Goal: Task Accomplishment & Management: Manage account settings

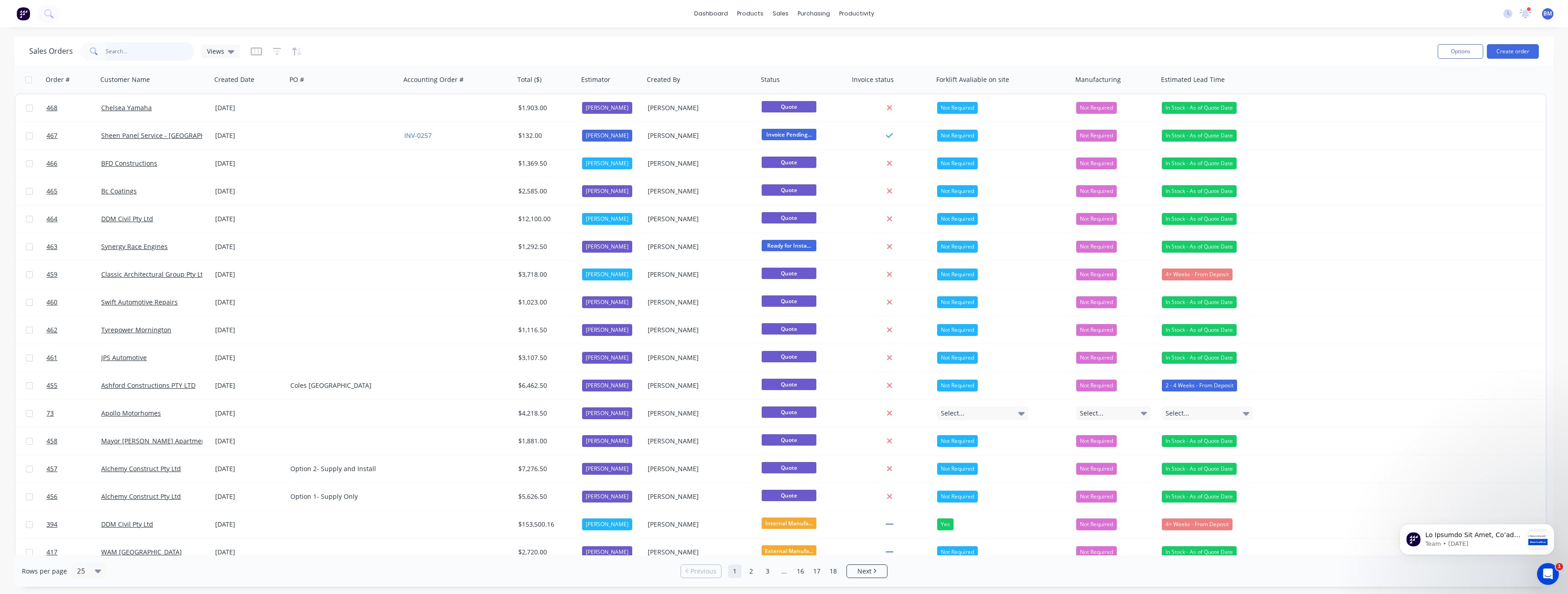
click at [151, 52] on input "text" at bounding box center [150, 51] width 89 height 18
type input "h troon"
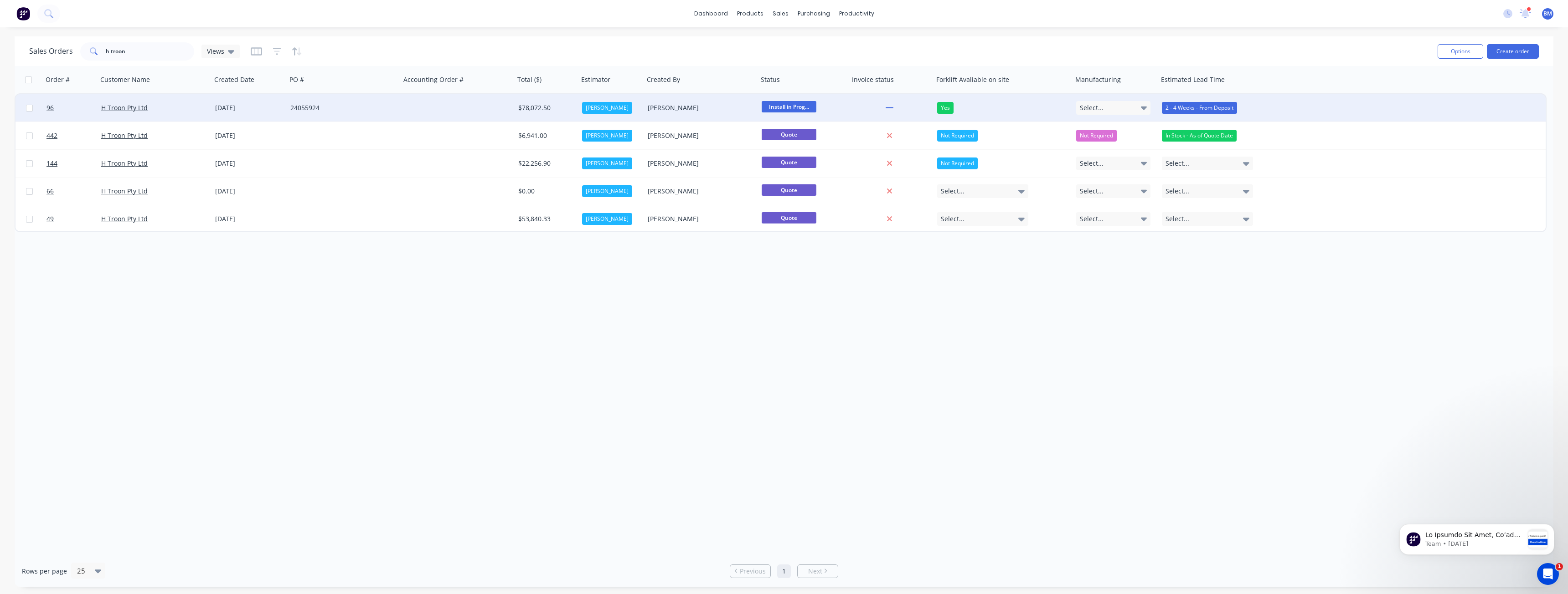
click at [365, 102] on div "24055924" at bounding box center [343, 108] width 114 height 28
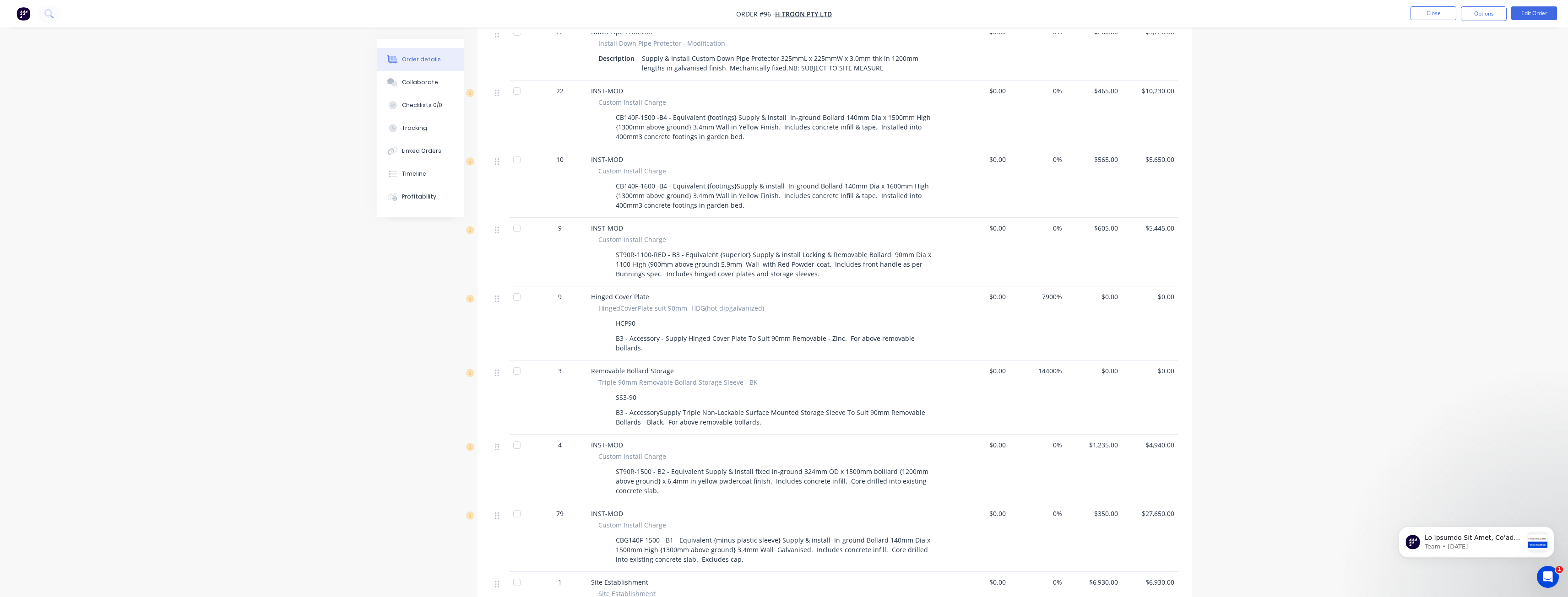
scroll to position [435, 0]
click at [1535, 14] on button "Edit Order" at bounding box center [1534, 13] width 46 height 14
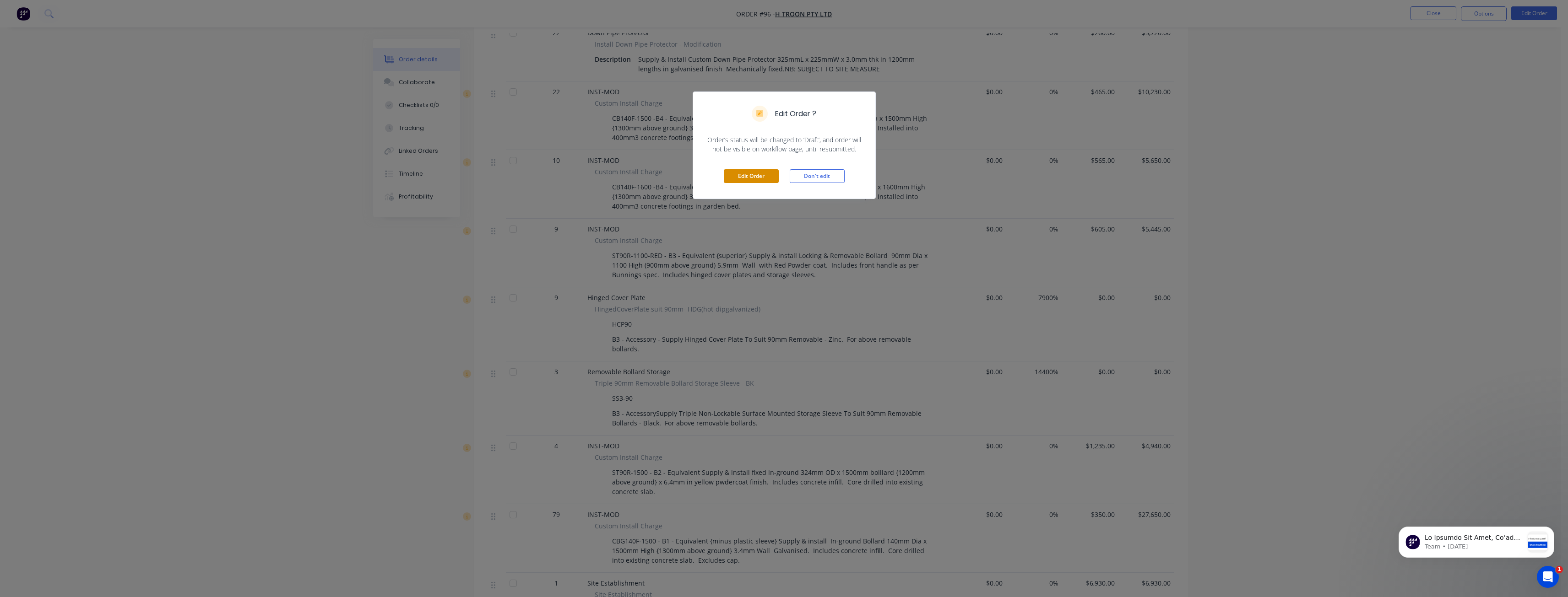
click at [757, 175] on button "Edit Order" at bounding box center [751, 176] width 55 height 14
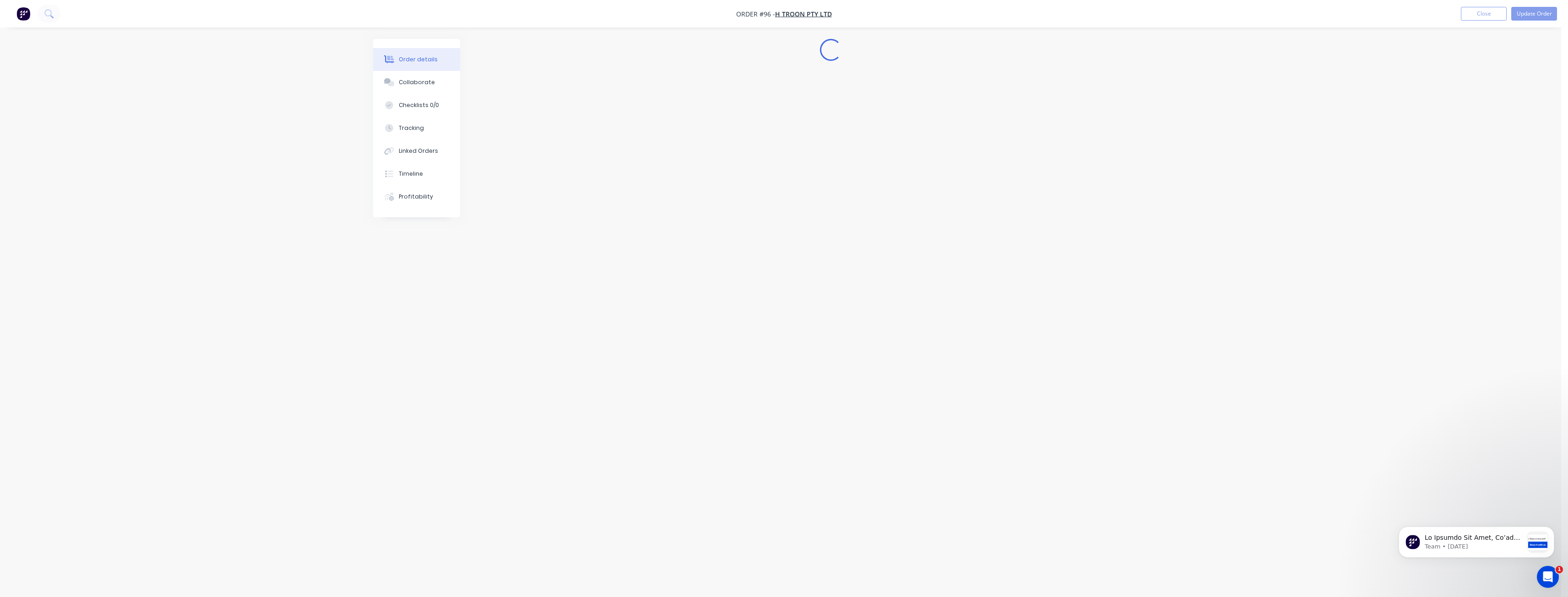
scroll to position [0, 0]
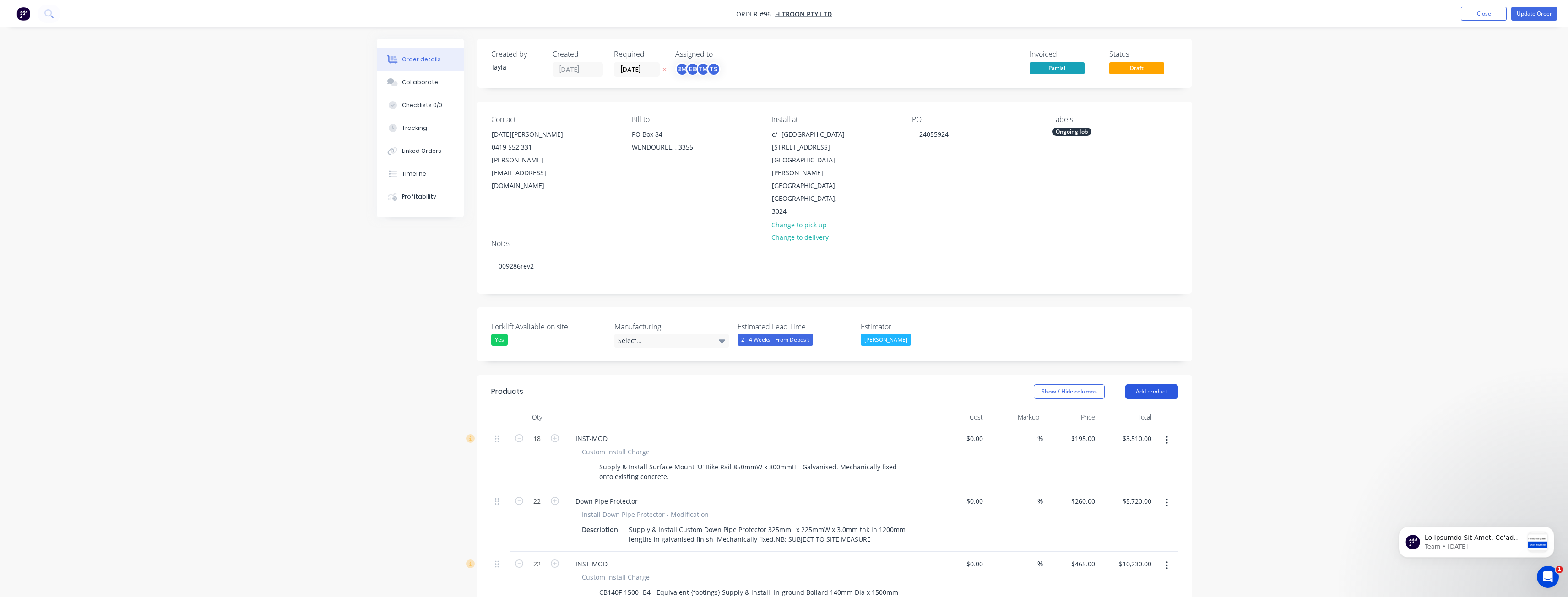
click at [1146, 384] on button "Add product" at bounding box center [1151, 392] width 52 height 15
click at [1130, 408] on div "Product catalogue" at bounding box center [1134, 415] width 71 height 13
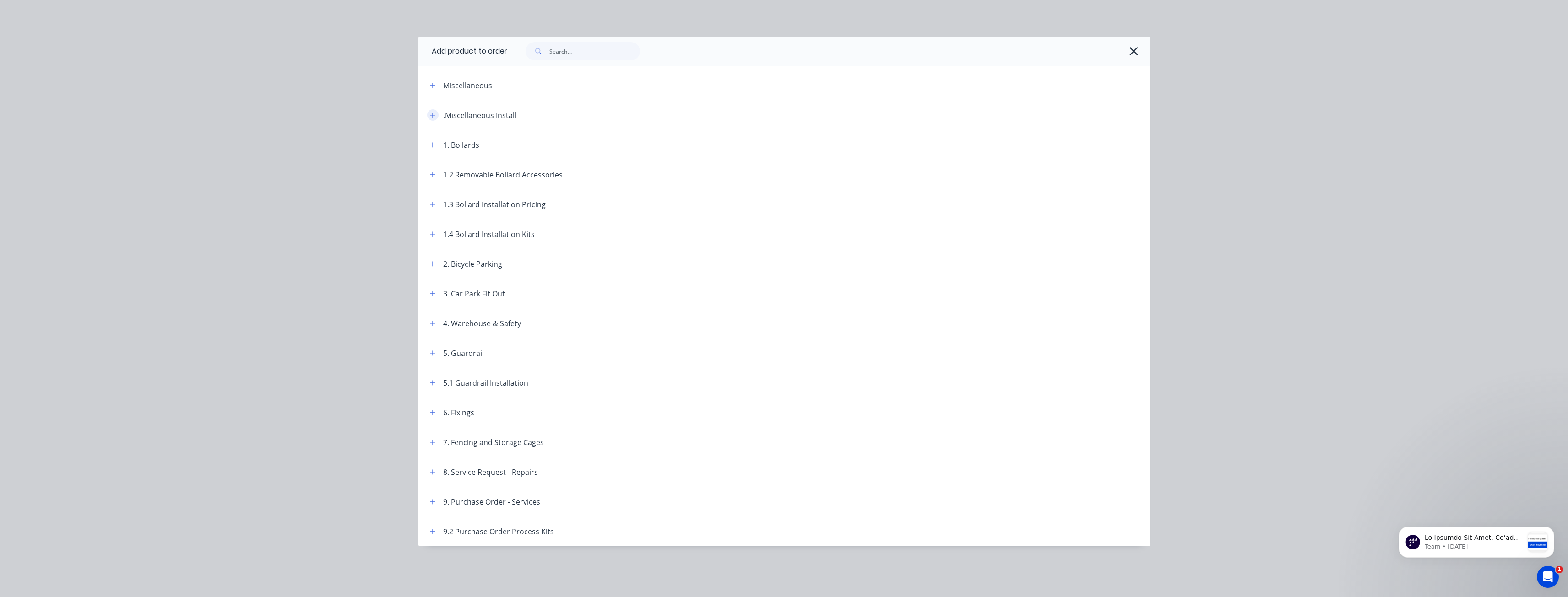
click at [432, 114] on icon "button" at bounding box center [433, 115] width 6 height 7
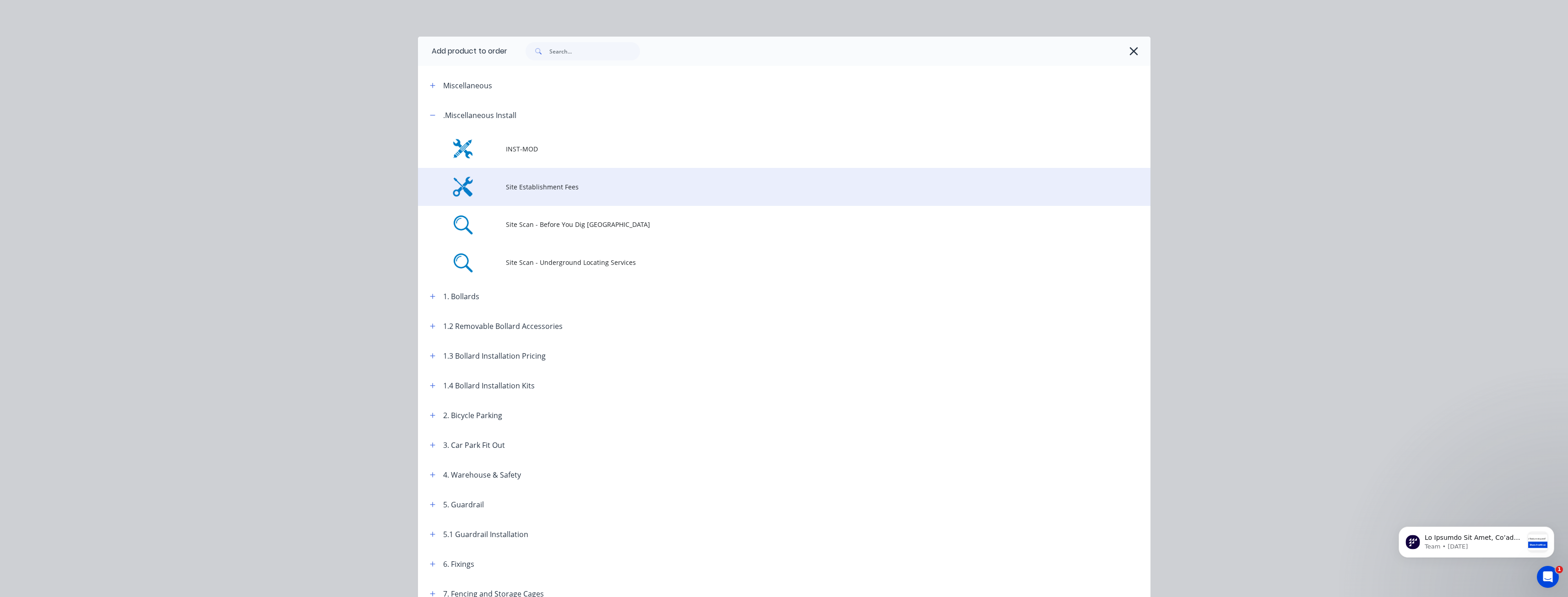
click at [521, 181] on td "Site Establishment Fees" at bounding box center [828, 187] width 645 height 38
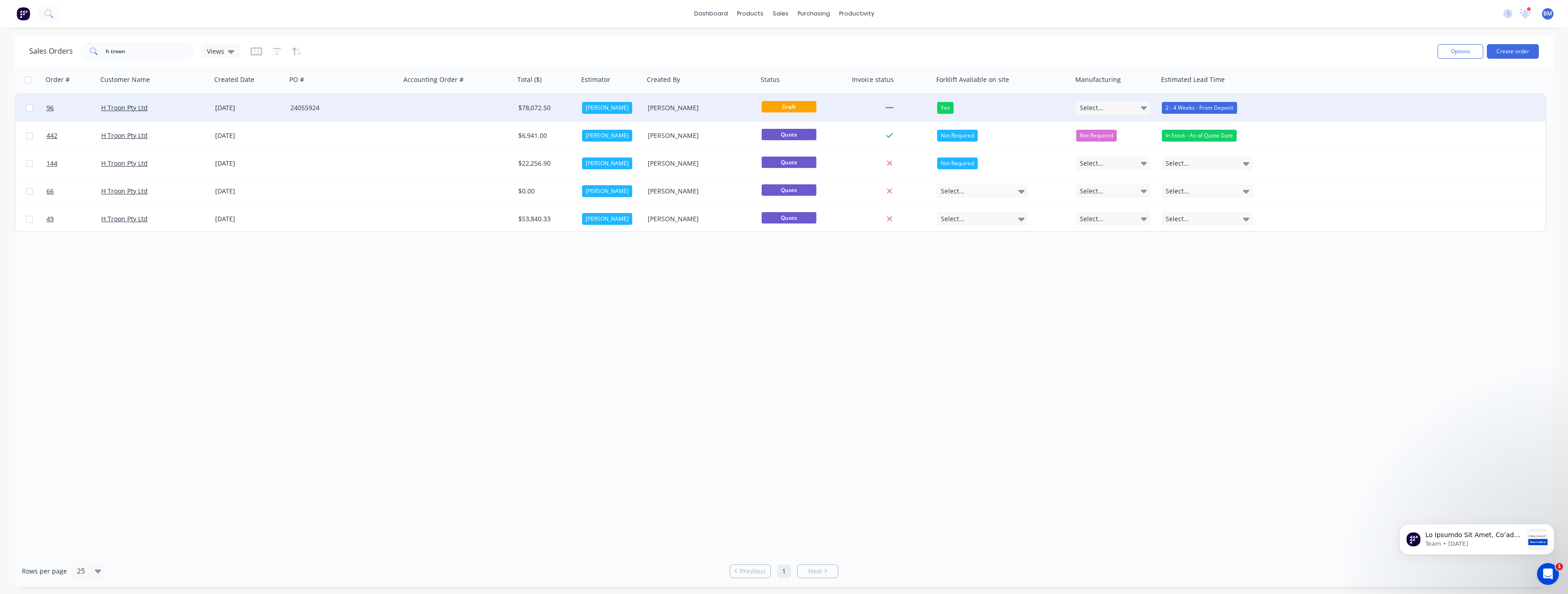
click at [451, 107] on div at bounding box center [457, 108] width 114 height 28
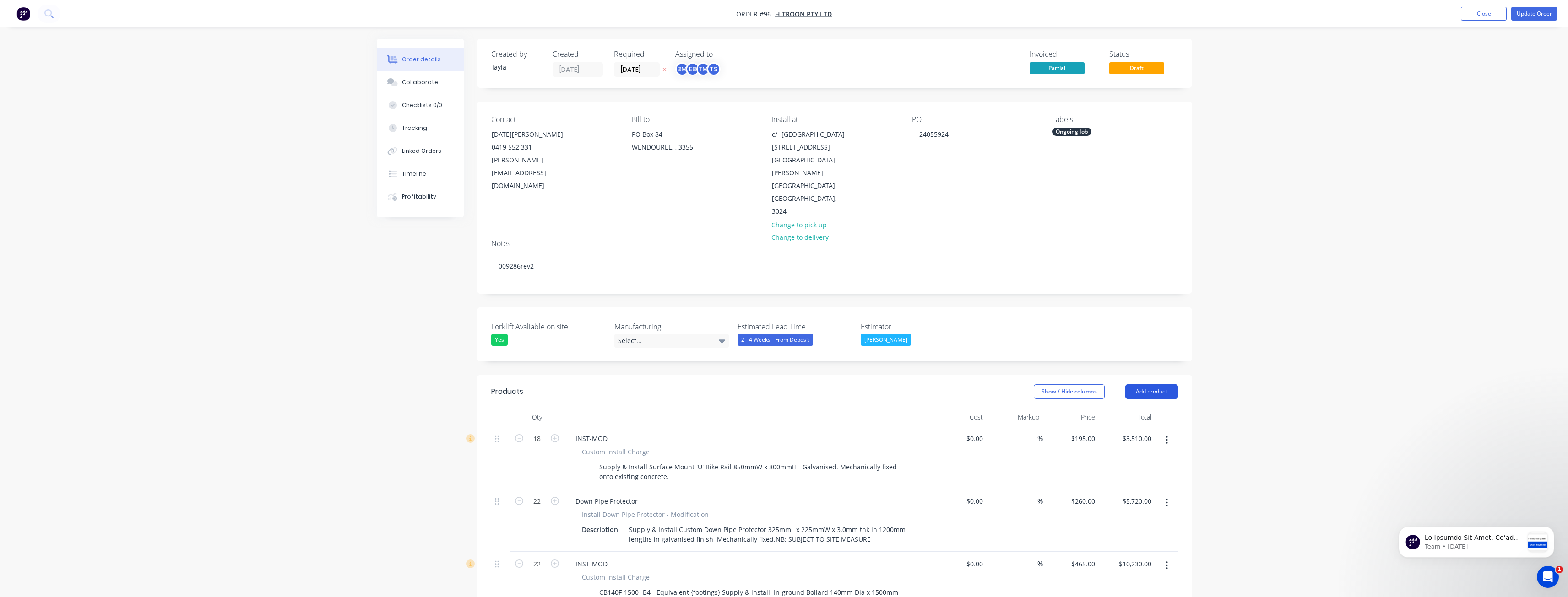
click at [1138, 384] on button "Add product" at bounding box center [1151, 392] width 52 height 15
click at [1109, 408] on div "Product catalogue" at bounding box center [1134, 415] width 71 height 13
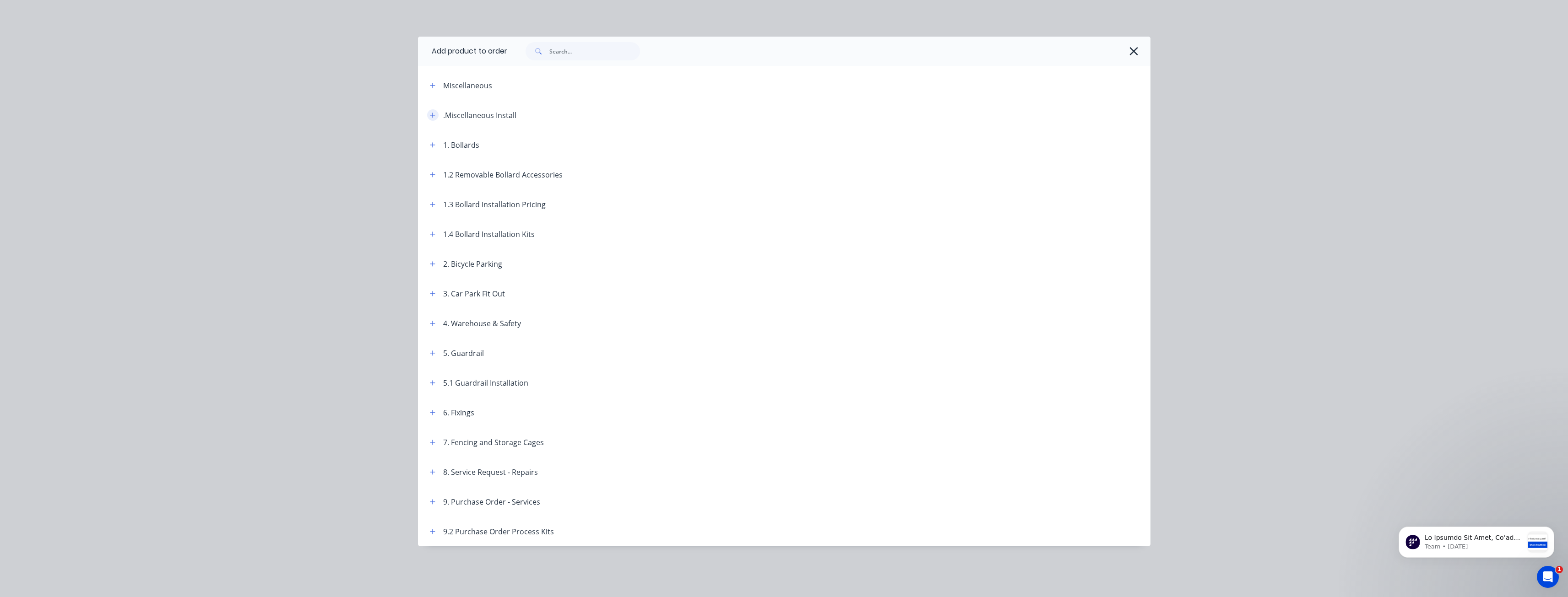
click at [430, 114] on icon "button" at bounding box center [433, 115] width 6 height 7
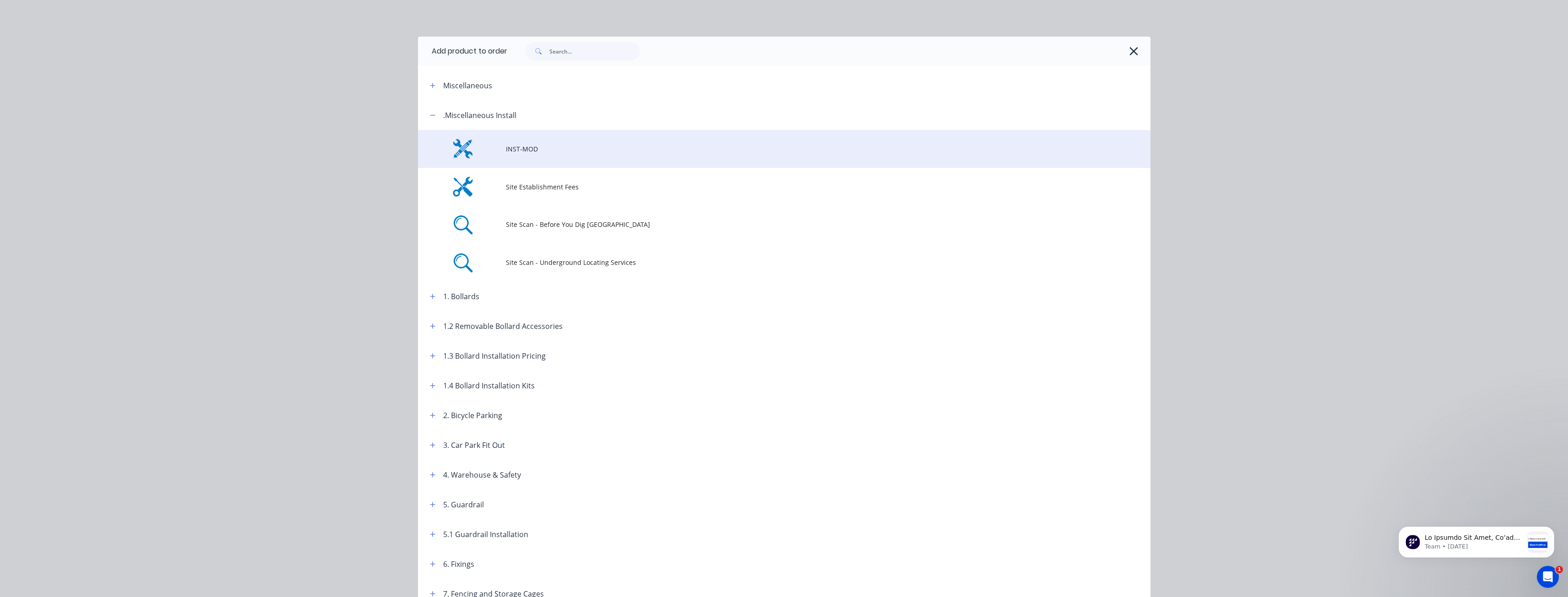
click at [526, 151] on span "INST-MOD" at bounding box center [764, 149] width 516 height 9
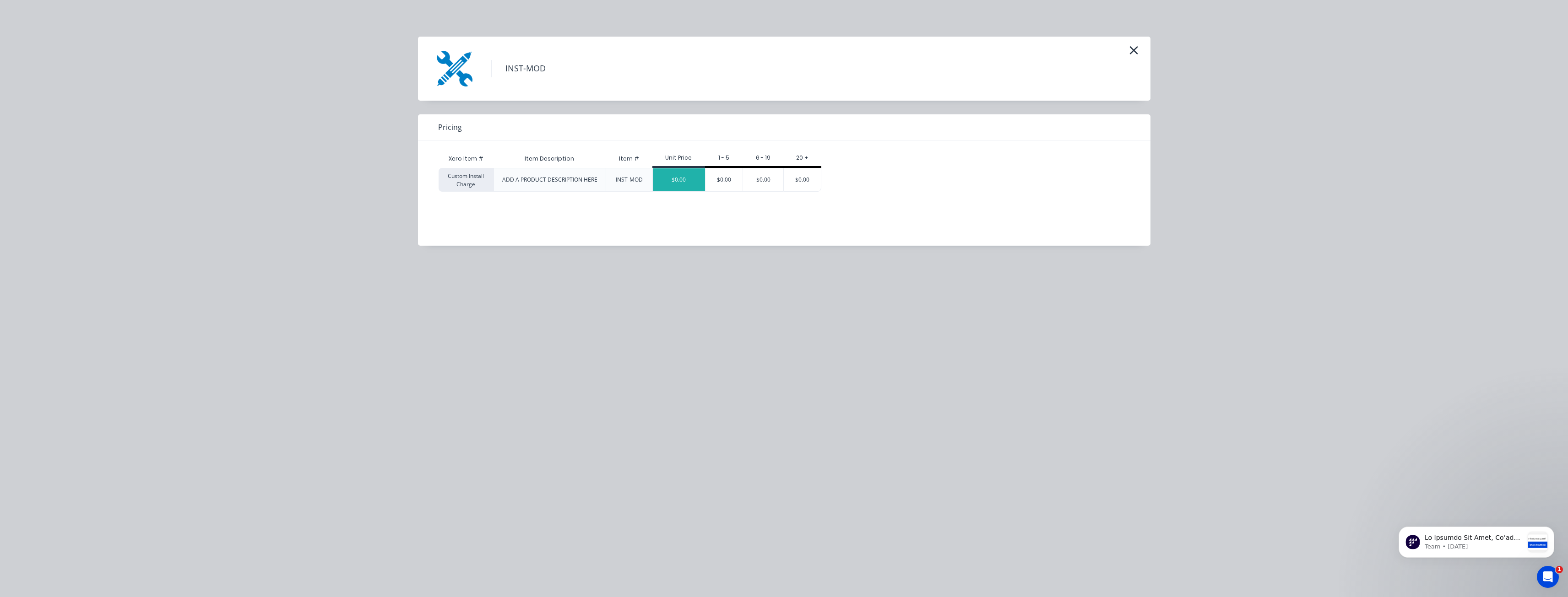
click at [666, 178] on div "$0.00" at bounding box center [679, 179] width 52 height 23
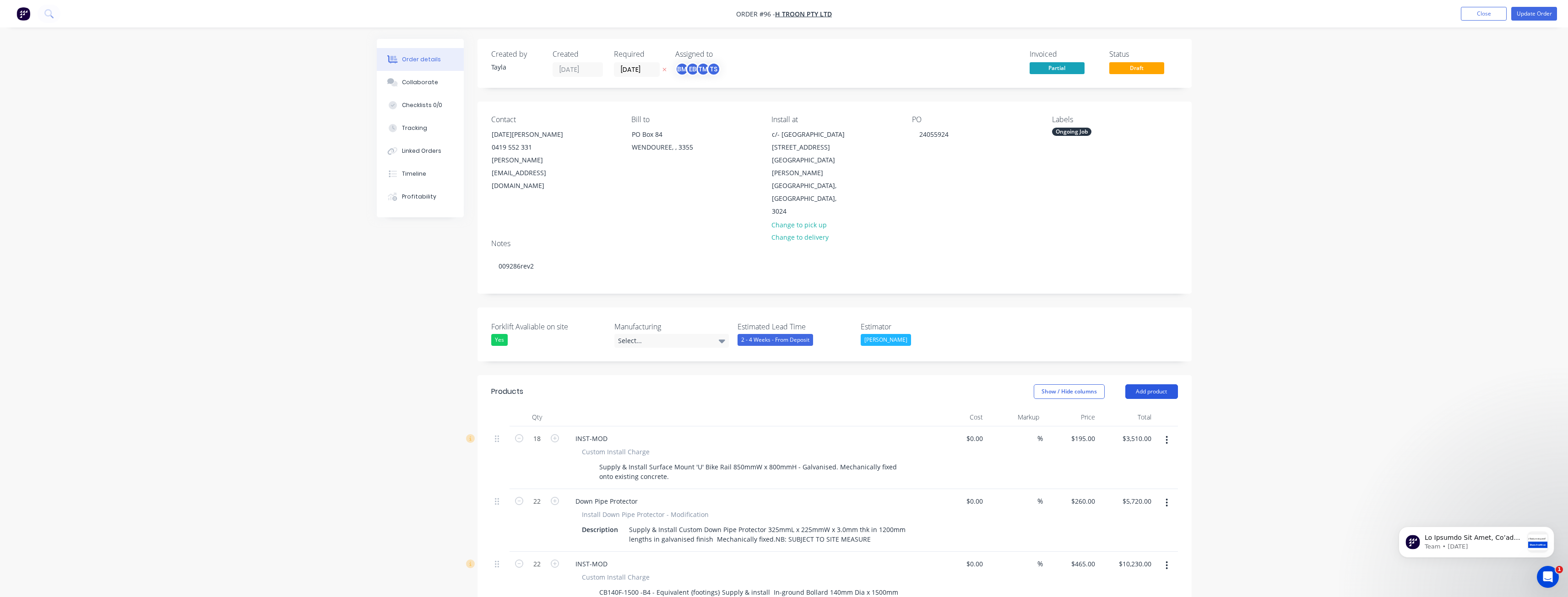
click at [1149, 384] on button "Add product" at bounding box center [1151, 392] width 52 height 15
click at [1130, 537] on div "Notes (External)" at bounding box center [1134, 543] width 71 height 13
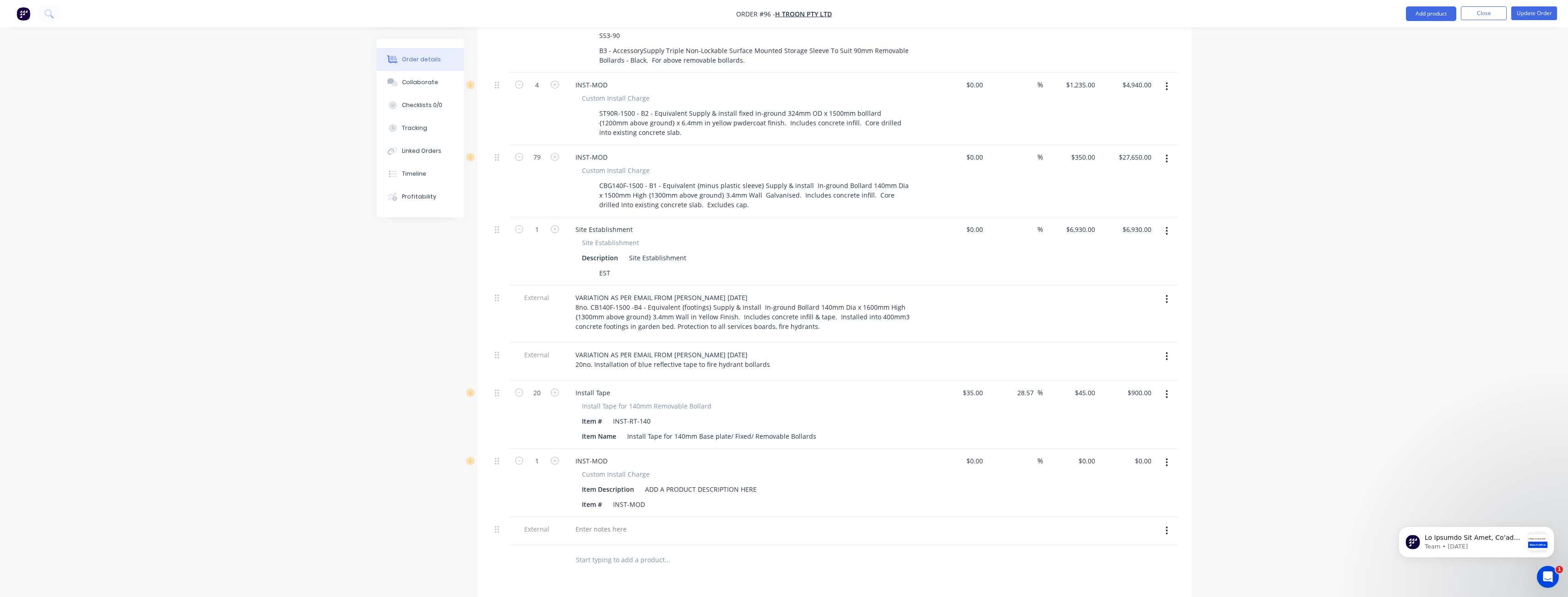
scroll to position [1025, 0]
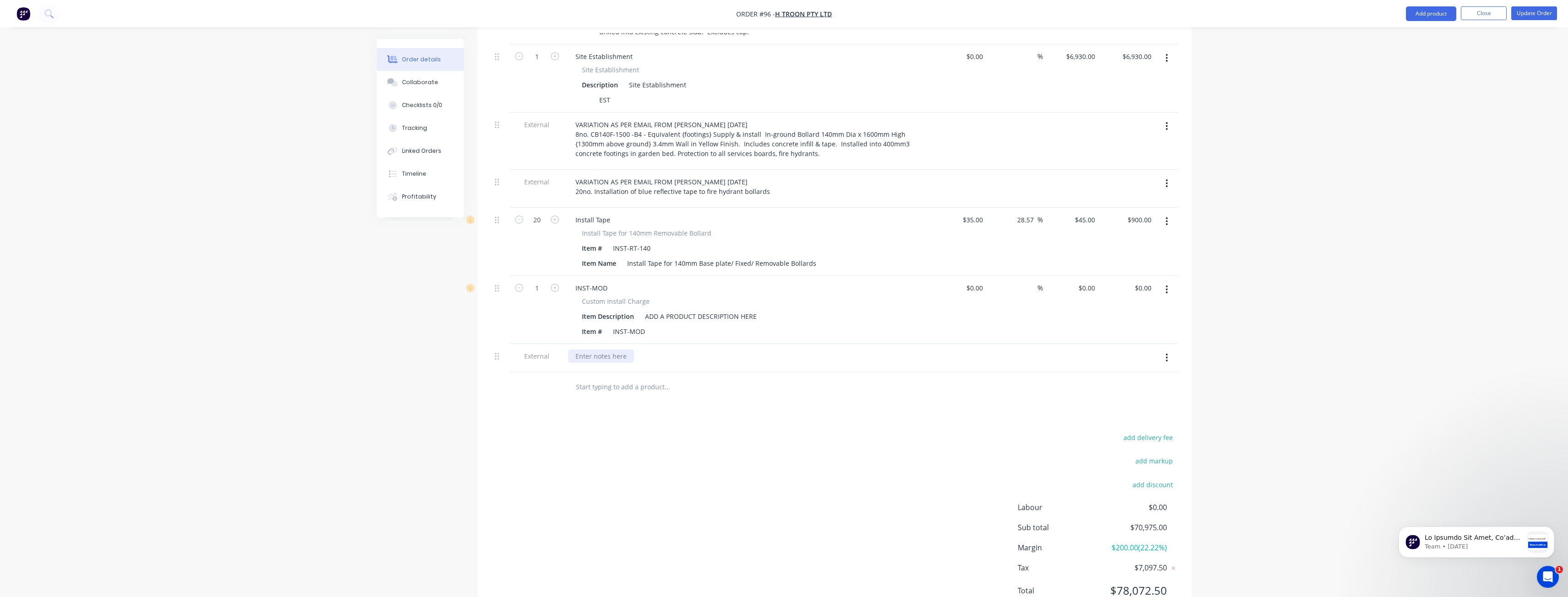
click at [607, 349] on div at bounding box center [601, 356] width 66 height 13
drag, startPoint x: 497, startPoint y: 317, endPoint x: 500, endPoint y: 264, distance: 53.1
drag, startPoint x: 645, startPoint y: 323, endPoint x: 594, endPoint y: 318, distance: 51.2
click at [594, 353] on div "Item # INST-MOD" at bounding box center [746, 360] width 335 height 13
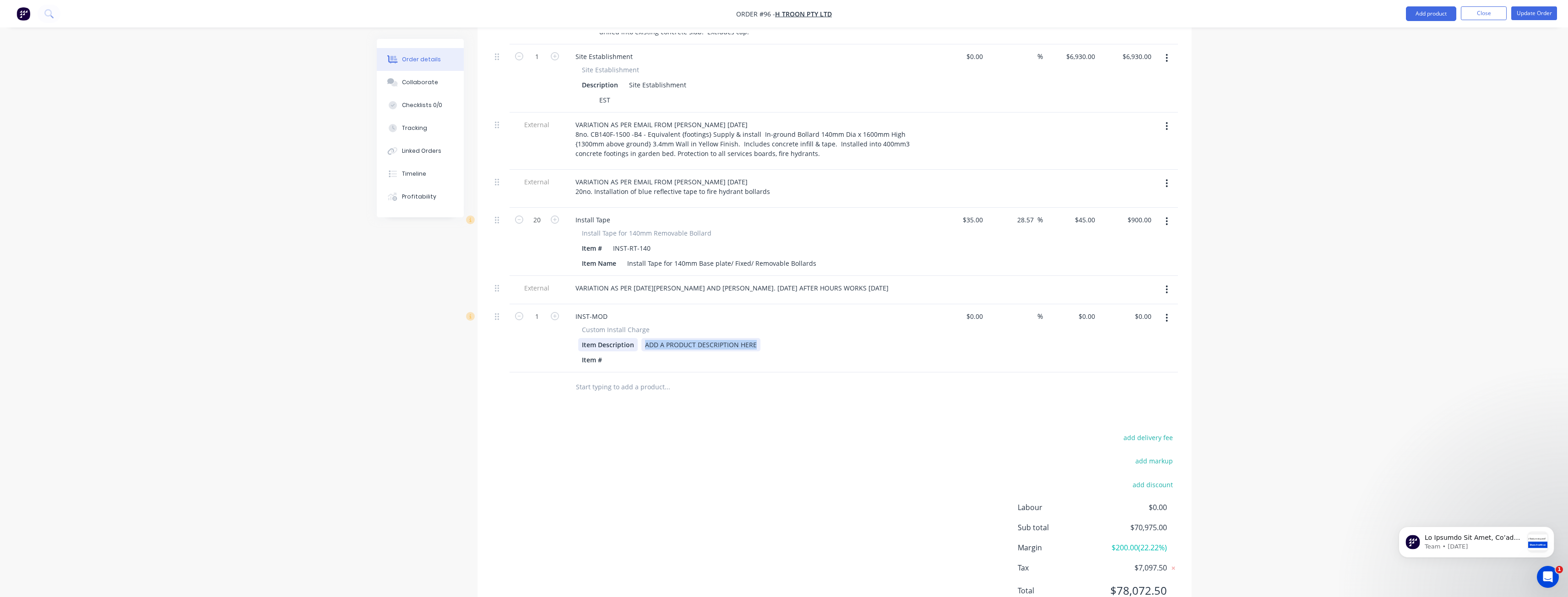
drag, startPoint x: 758, startPoint y: 305, endPoint x: 590, endPoint y: 310, distance: 168.1
click at [590, 339] on div "Item Description ADD A PRODUCT DESCRIPTION HERE" at bounding box center [746, 345] width 335 height 13
click at [540, 310] on input "1" at bounding box center [537, 317] width 24 height 14
type input "7"
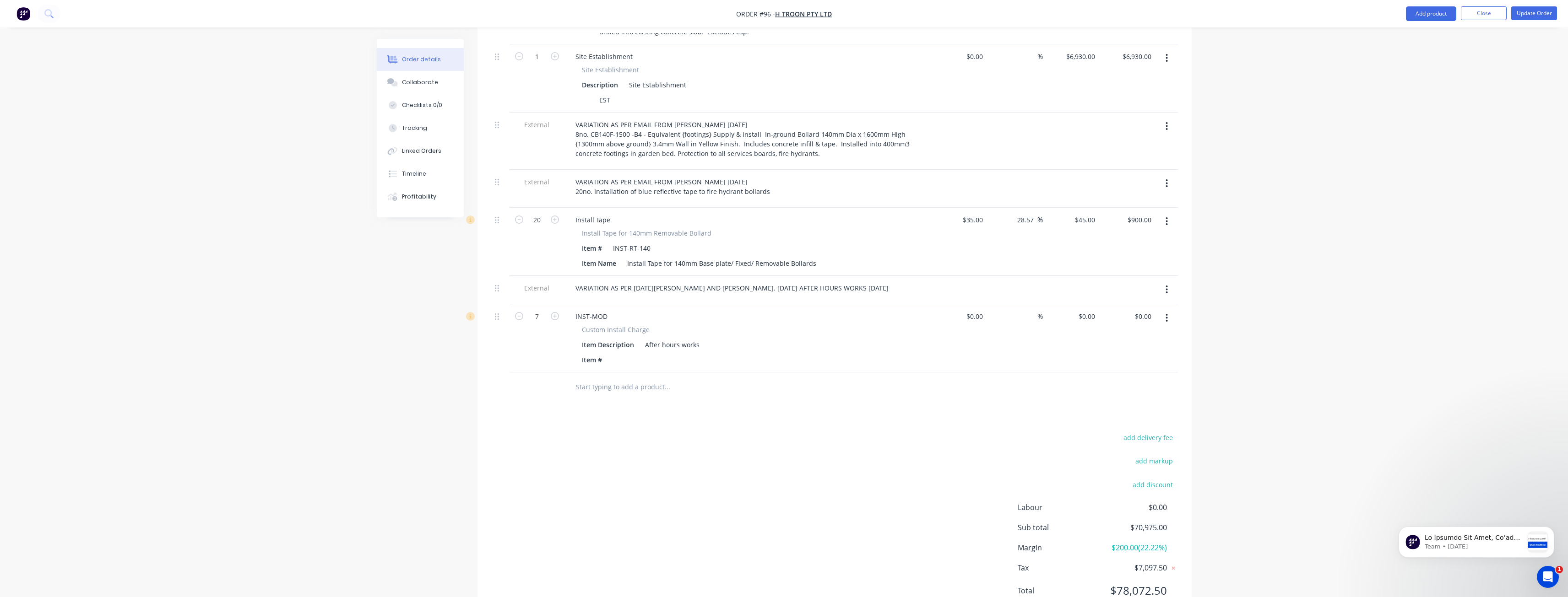
click at [653, 432] on div "add delivery fee add markup add discount Labour $0.00 Sub total $70,975.00 Marg…" at bounding box center [835, 520] width 687 height 177
click at [1092, 310] on input "0" at bounding box center [1093, 317] width 10 height 13
type input "$165.00"
type input "$1,155.00"
click at [859, 432] on div "add delivery fee add markup add discount Labour $0.00 Sub total $72,130.00 Marg…" at bounding box center [835, 520] width 687 height 177
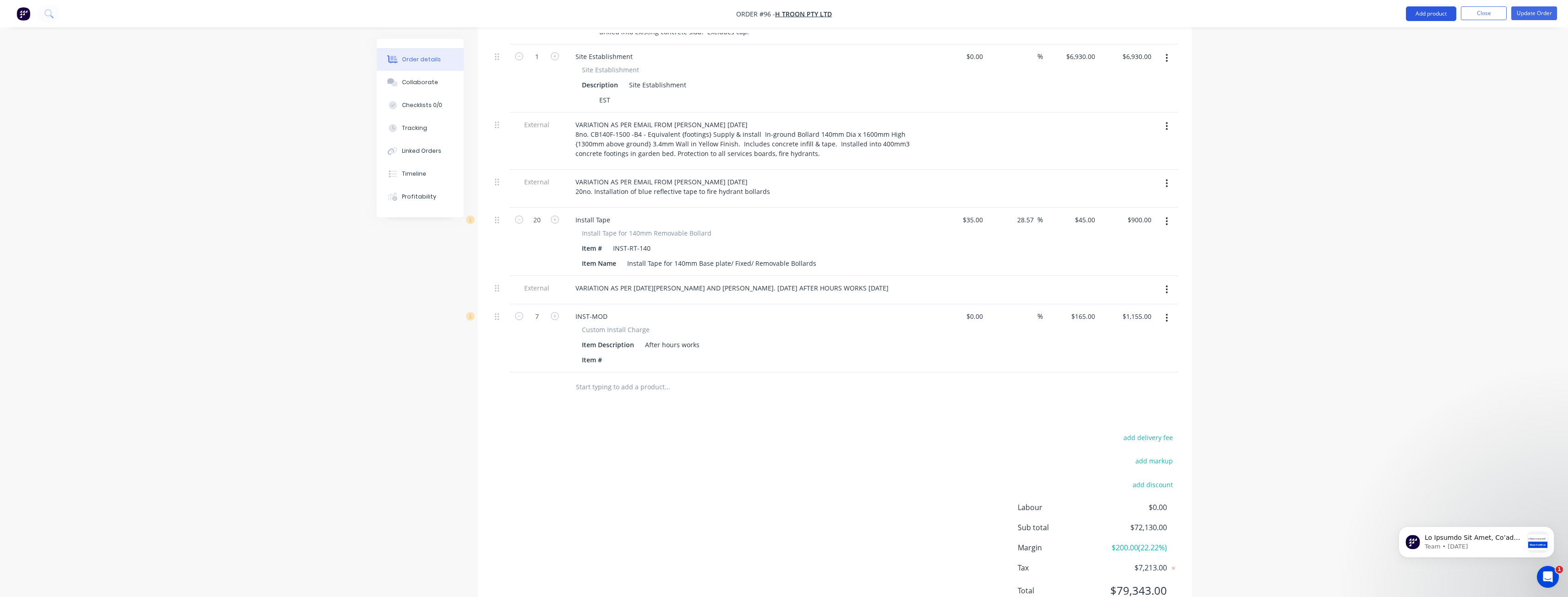
click at [1442, 10] on button "Add product" at bounding box center [1431, 14] width 50 height 15
drag, startPoint x: 1306, startPoint y: 111, endPoint x: 1409, endPoint y: 61, distance: 114.5
click at [1523, 11] on button "Update Order" at bounding box center [1534, 13] width 46 height 14
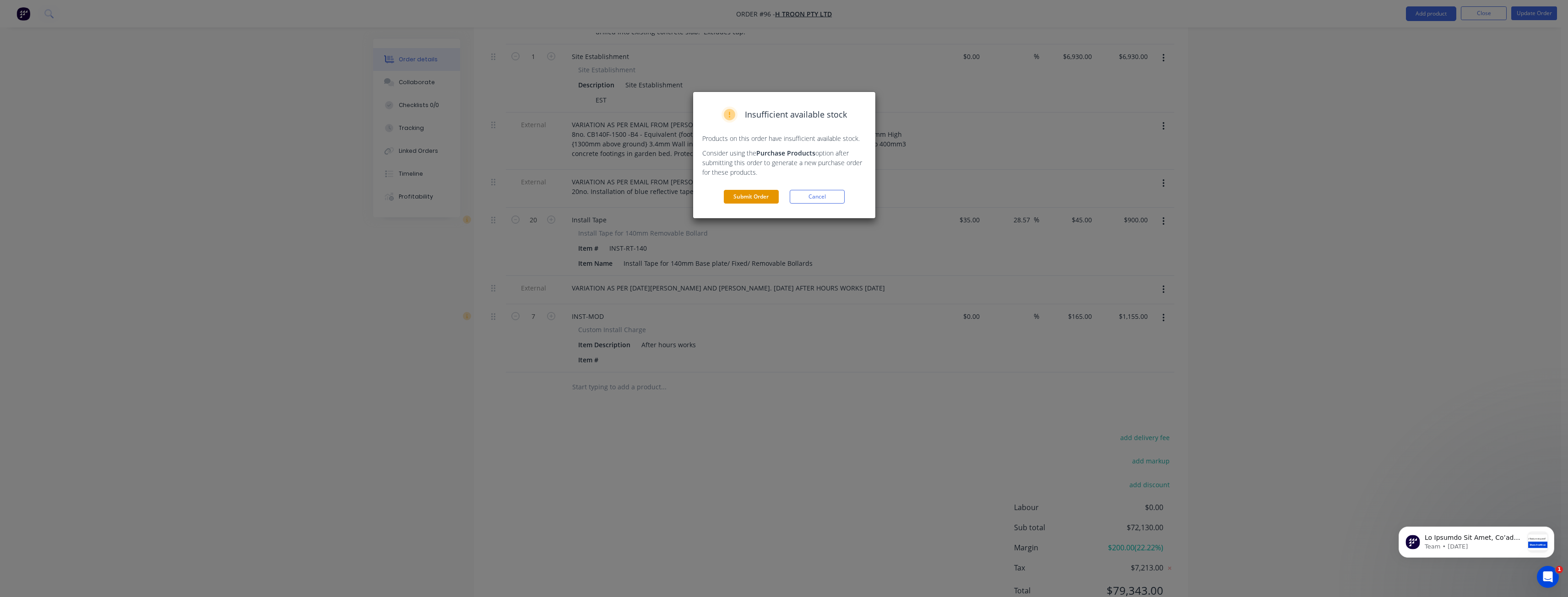
click at [752, 194] on button "Submit Order" at bounding box center [751, 197] width 55 height 14
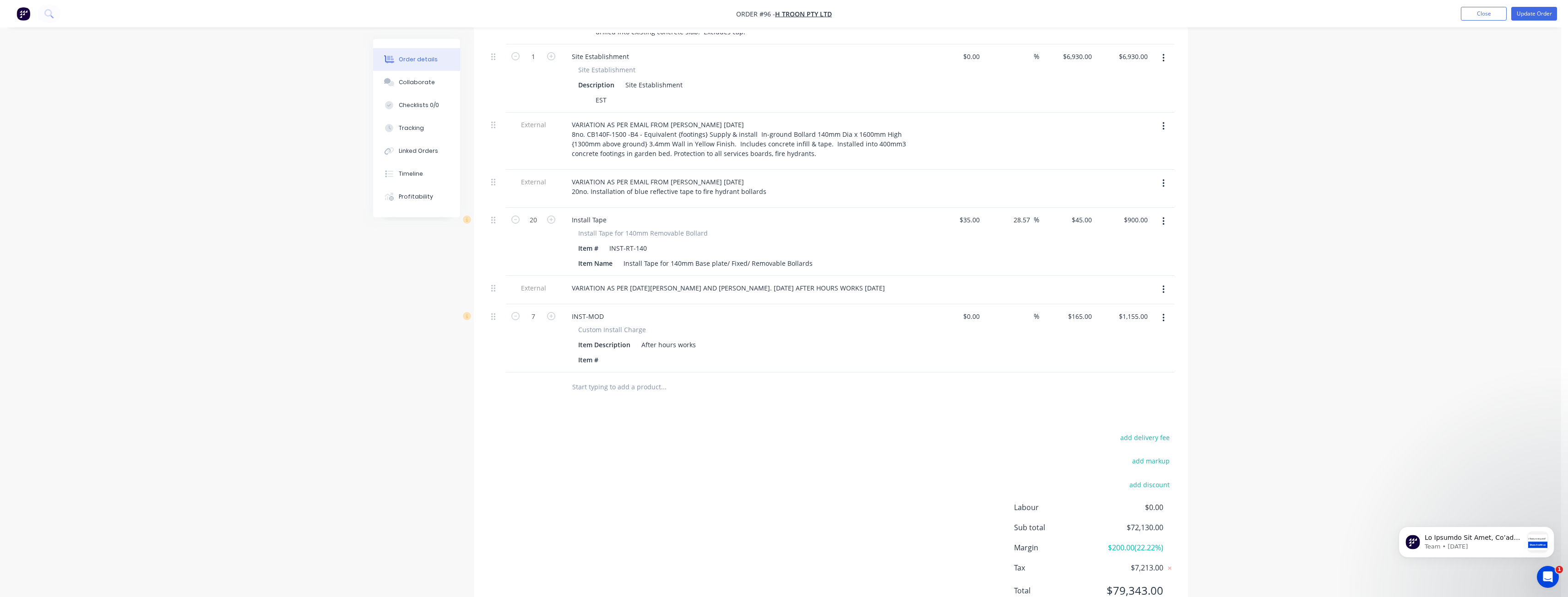
scroll to position [0, 0]
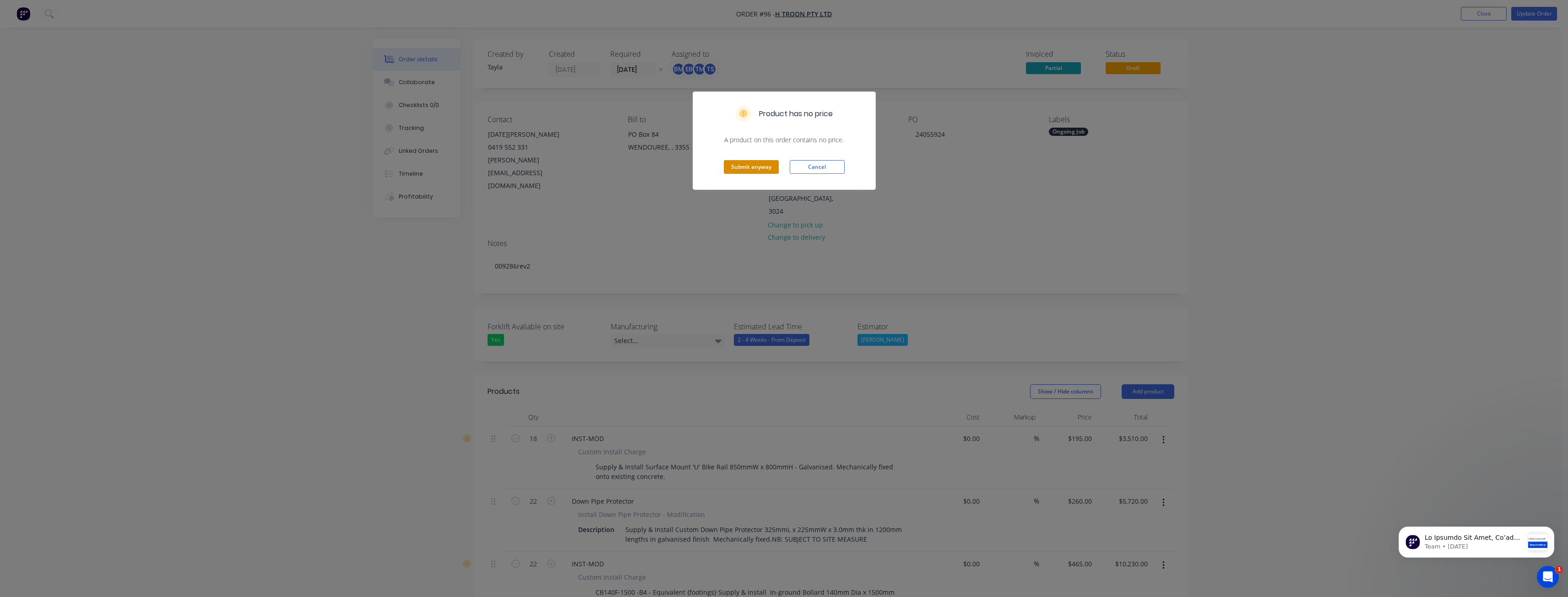
click at [749, 162] on button "Submit anyway" at bounding box center [751, 167] width 55 height 14
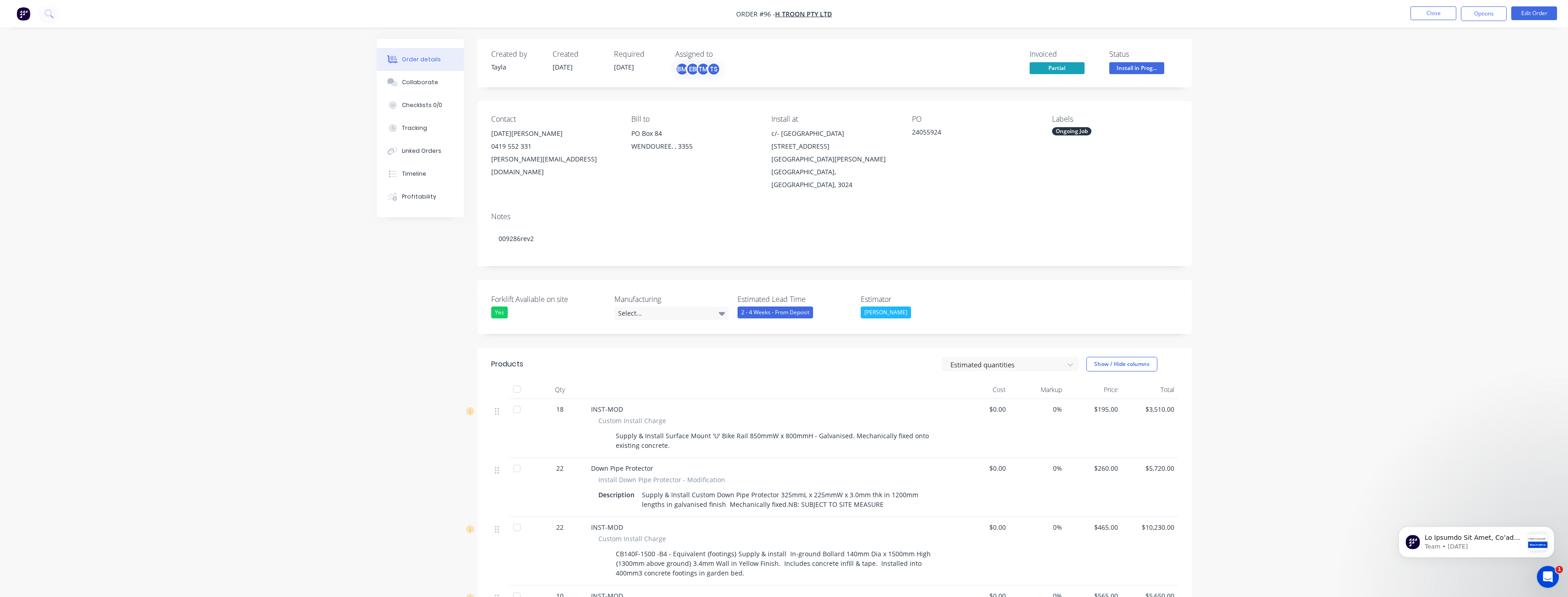
click at [25, 8] on img "button" at bounding box center [23, 13] width 14 height 14
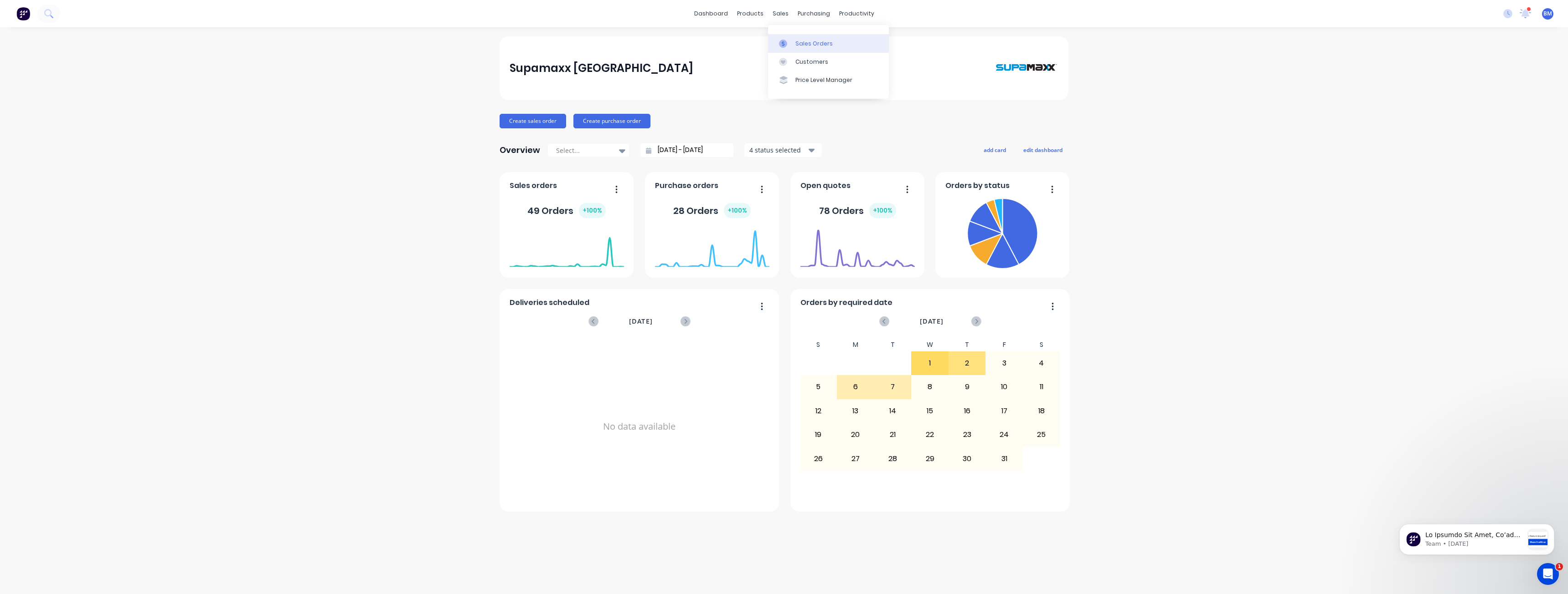
click at [803, 42] on div "Sales Orders" at bounding box center [814, 43] width 38 height 8
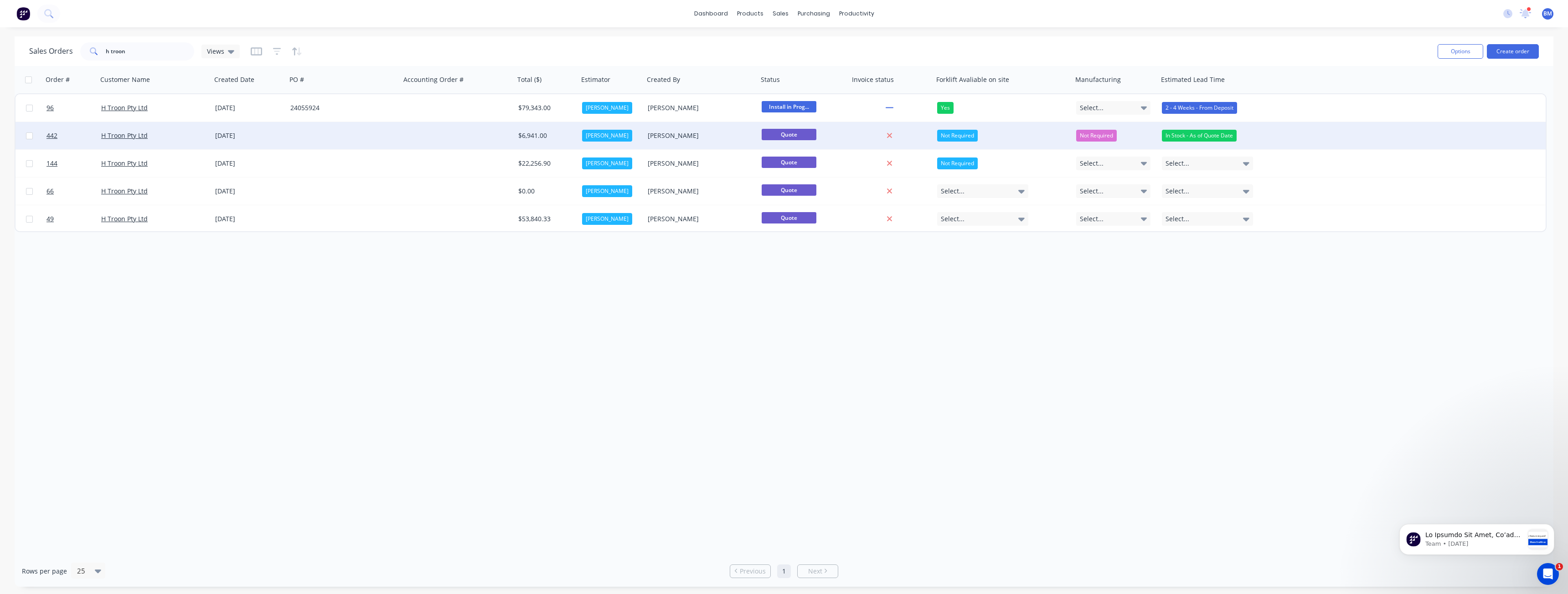
click at [362, 133] on div at bounding box center [343, 135] width 114 height 28
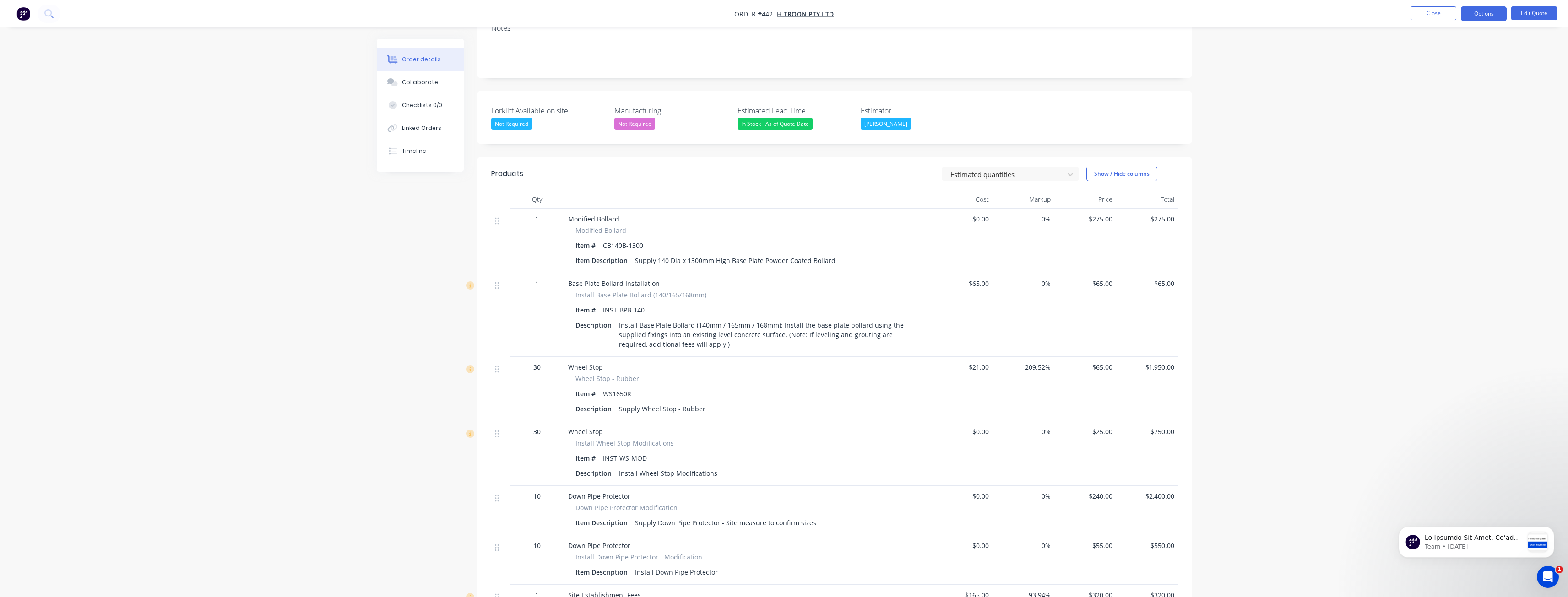
scroll to position [183, 0]
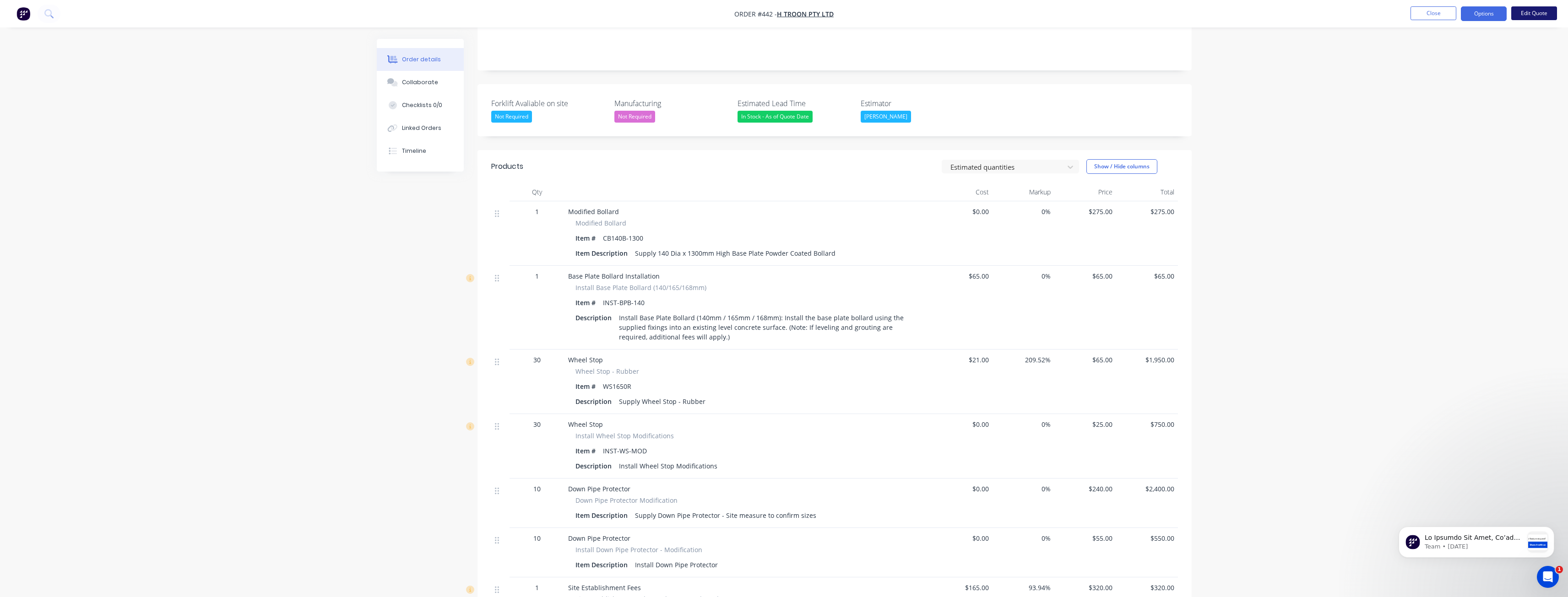
click at [1536, 12] on button "Edit Quote" at bounding box center [1534, 13] width 46 height 14
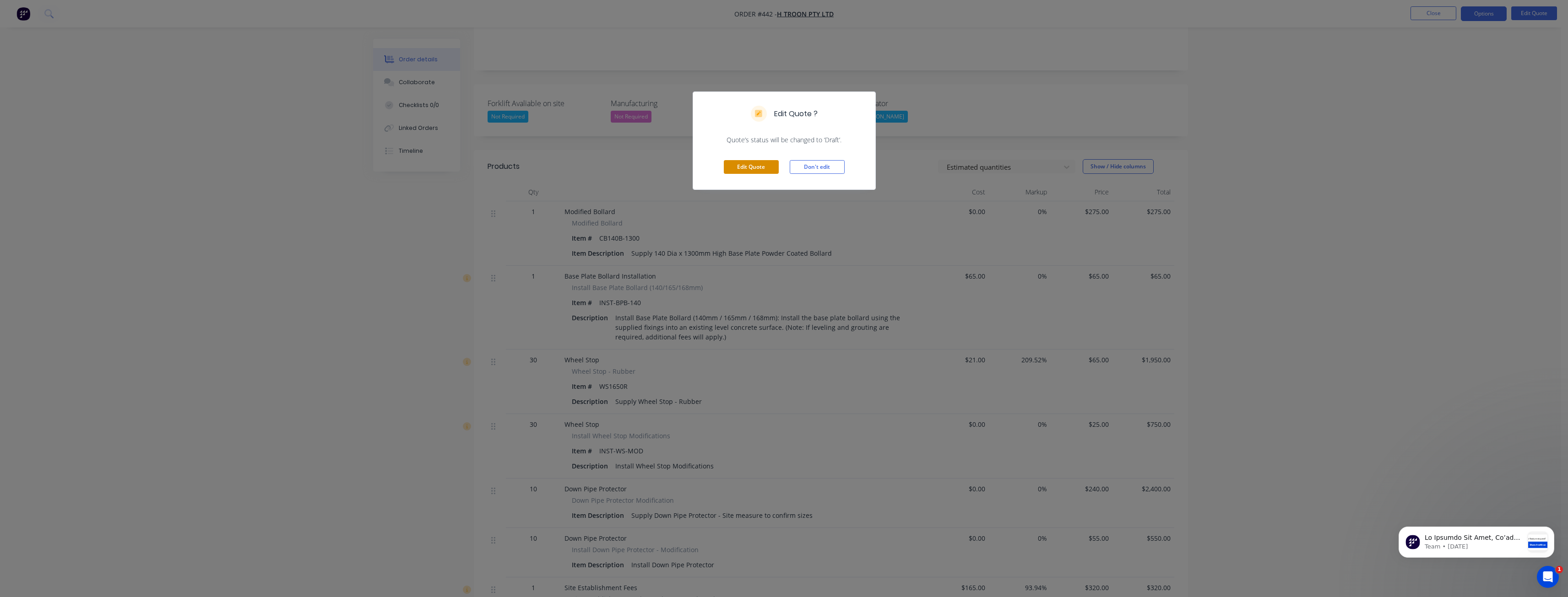
click at [741, 165] on button "Edit Quote" at bounding box center [751, 167] width 55 height 14
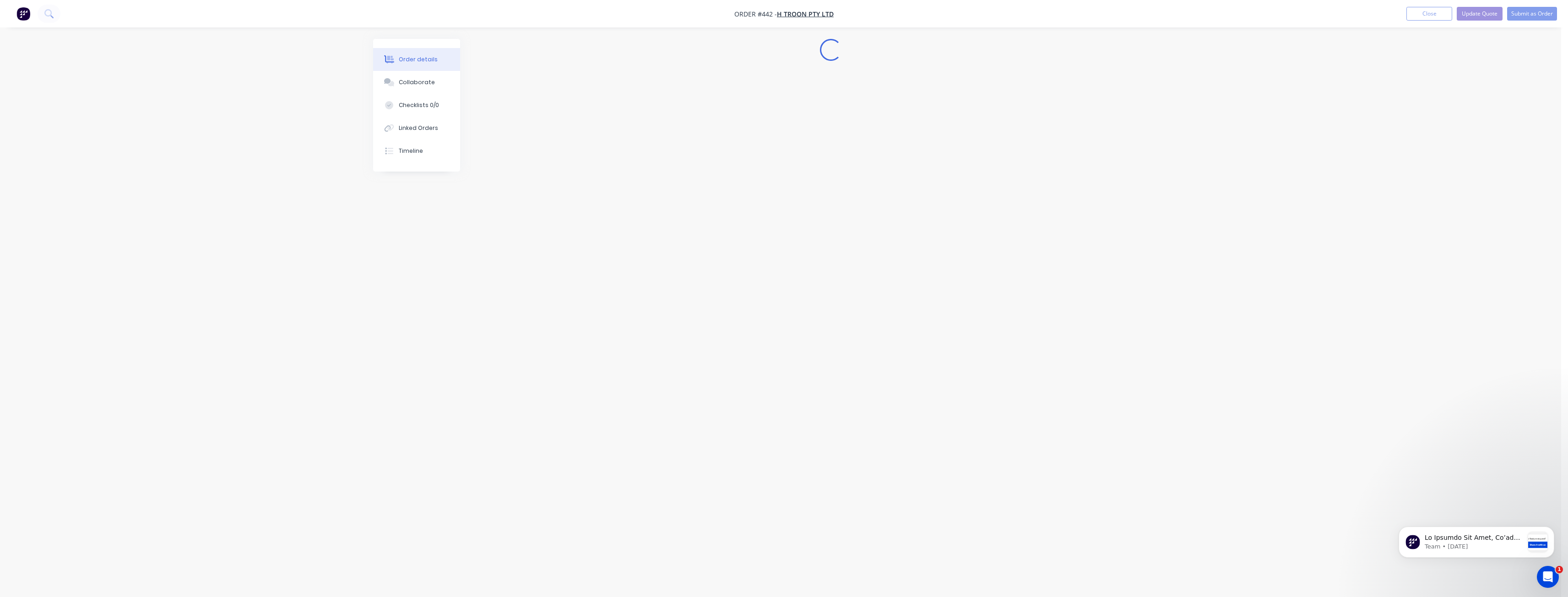
scroll to position [0, 0]
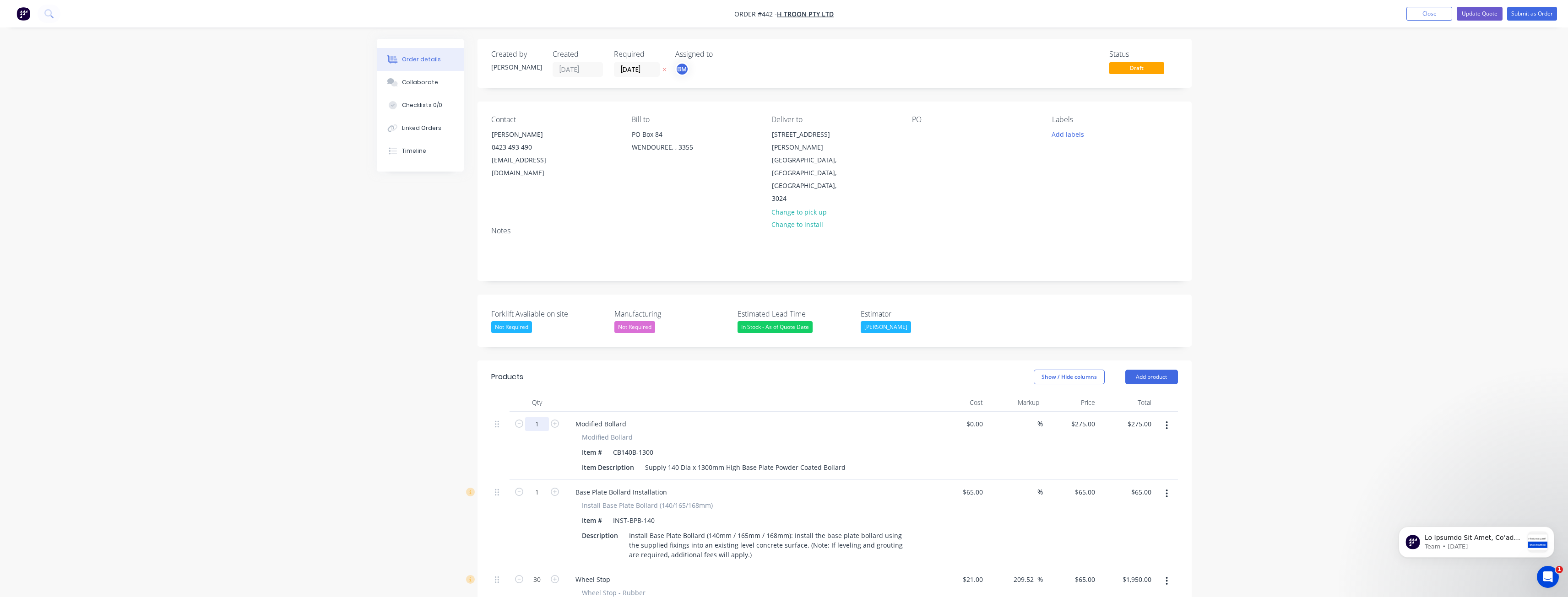
click at [544, 417] on input "1" at bounding box center [537, 424] width 24 height 14
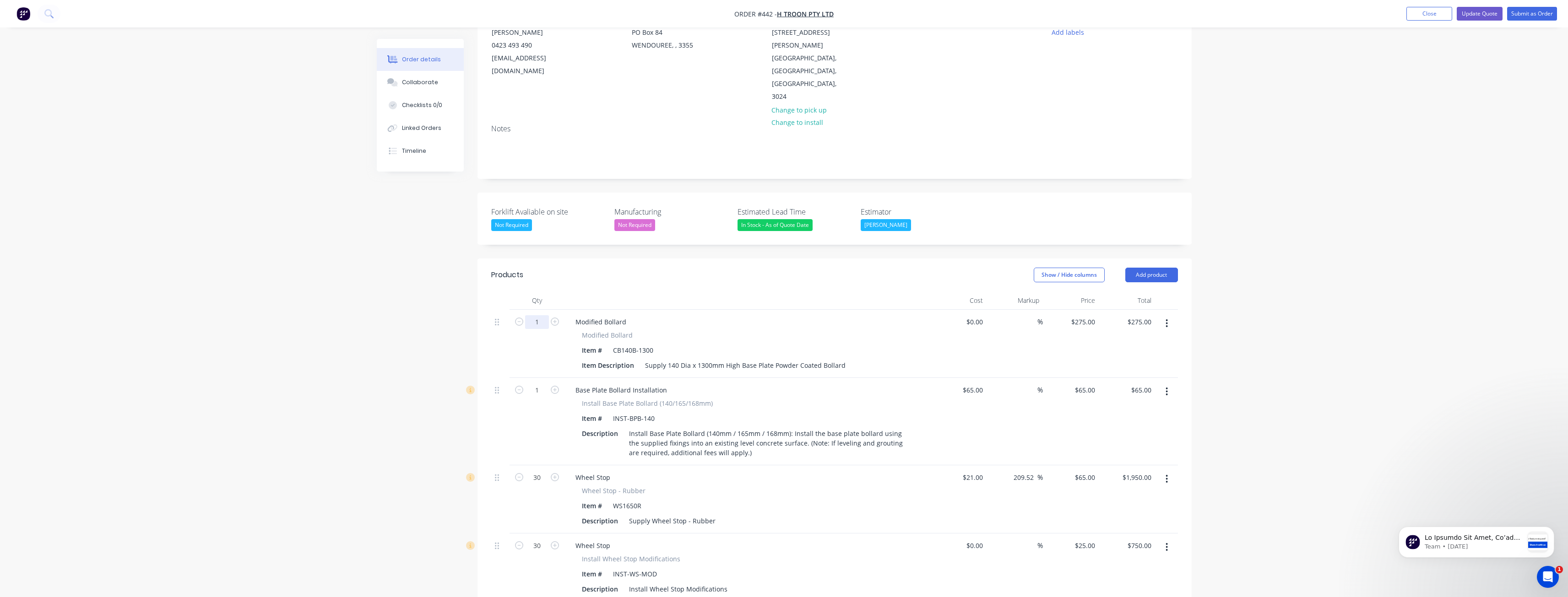
scroll to position [94, 0]
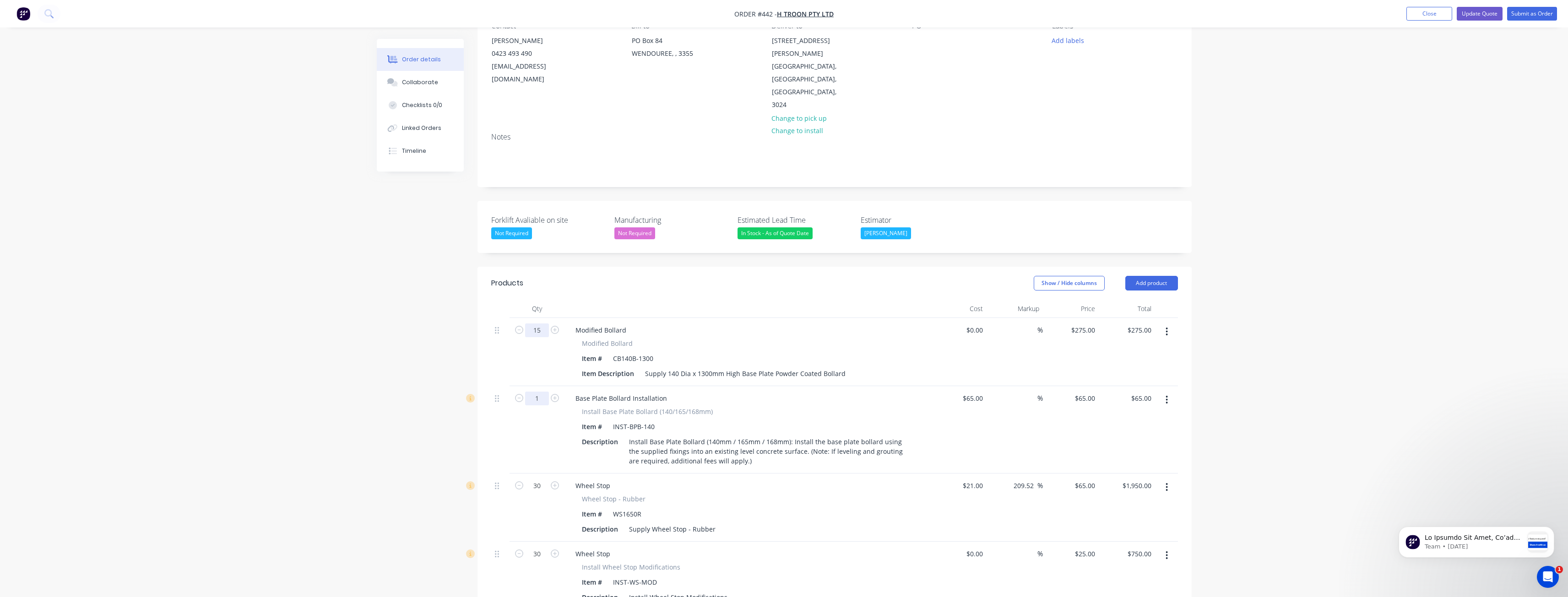
type input "15"
type input "$4,125.00"
click at [544, 392] on input "1" at bounding box center [537, 398] width 24 height 14
type input "15"
type input "$975.00"
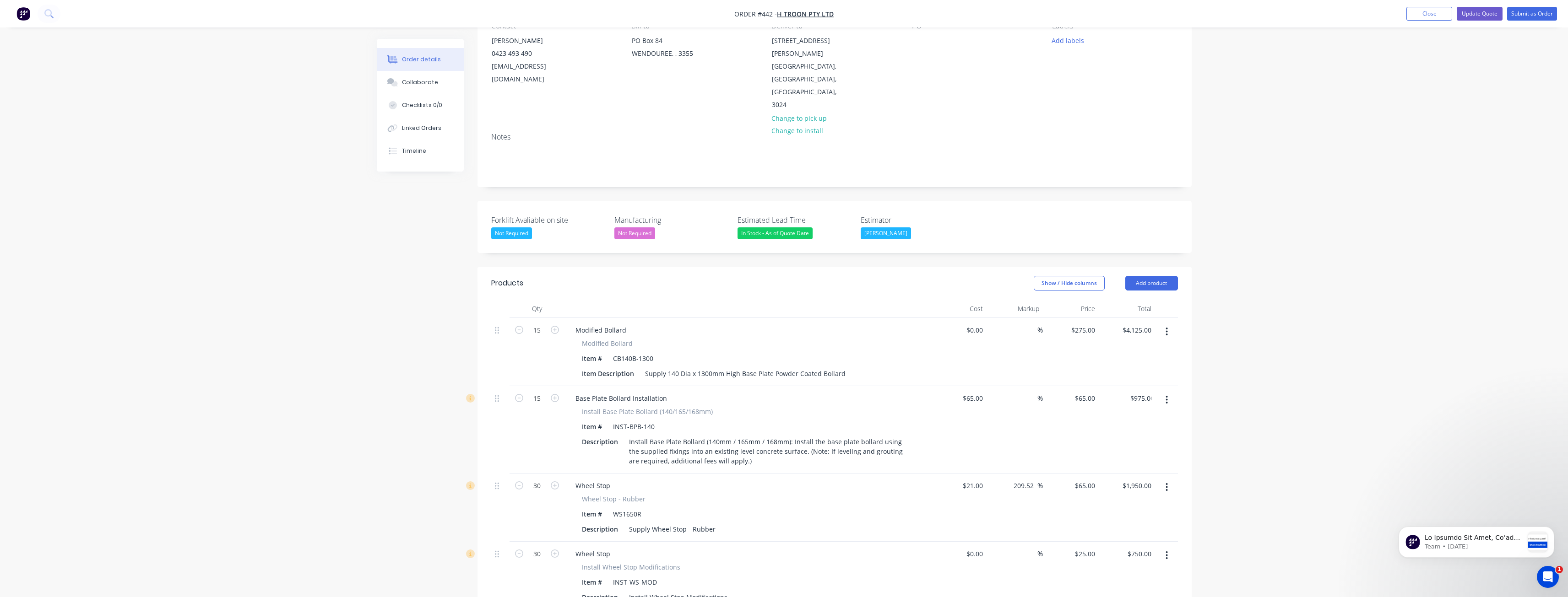
click at [350, 412] on div "Order details Collaborate Checklists 0/0 Linked Orders Timeline Order details C…" at bounding box center [784, 477] width 1568 height 1142
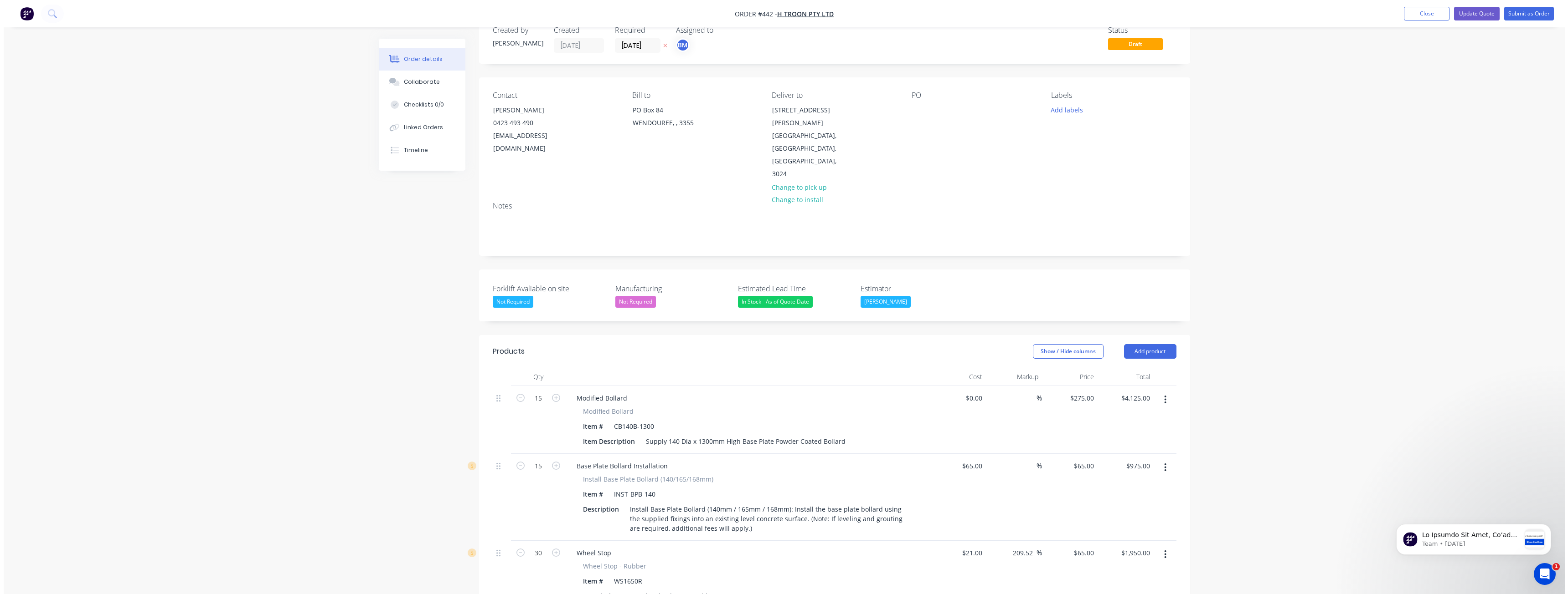
scroll to position [0, 0]
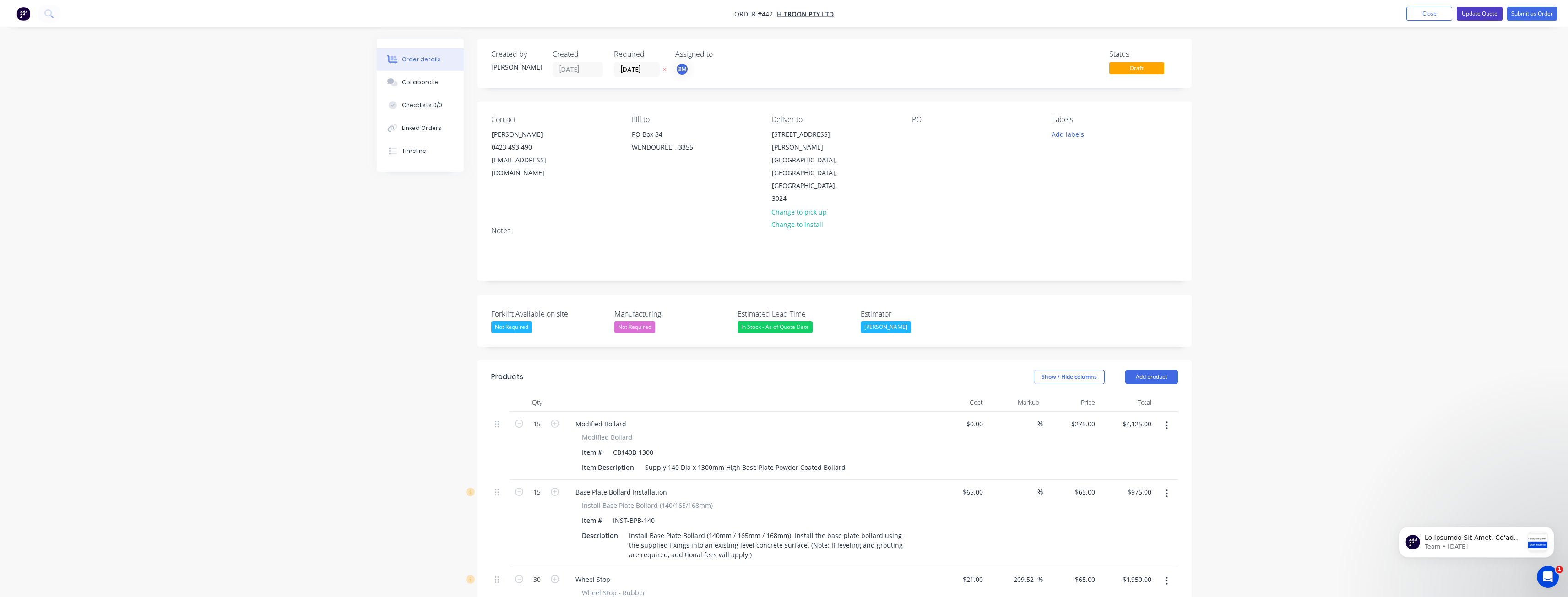
click at [1476, 15] on button "Update Quote" at bounding box center [1479, 13] width 46 height 14
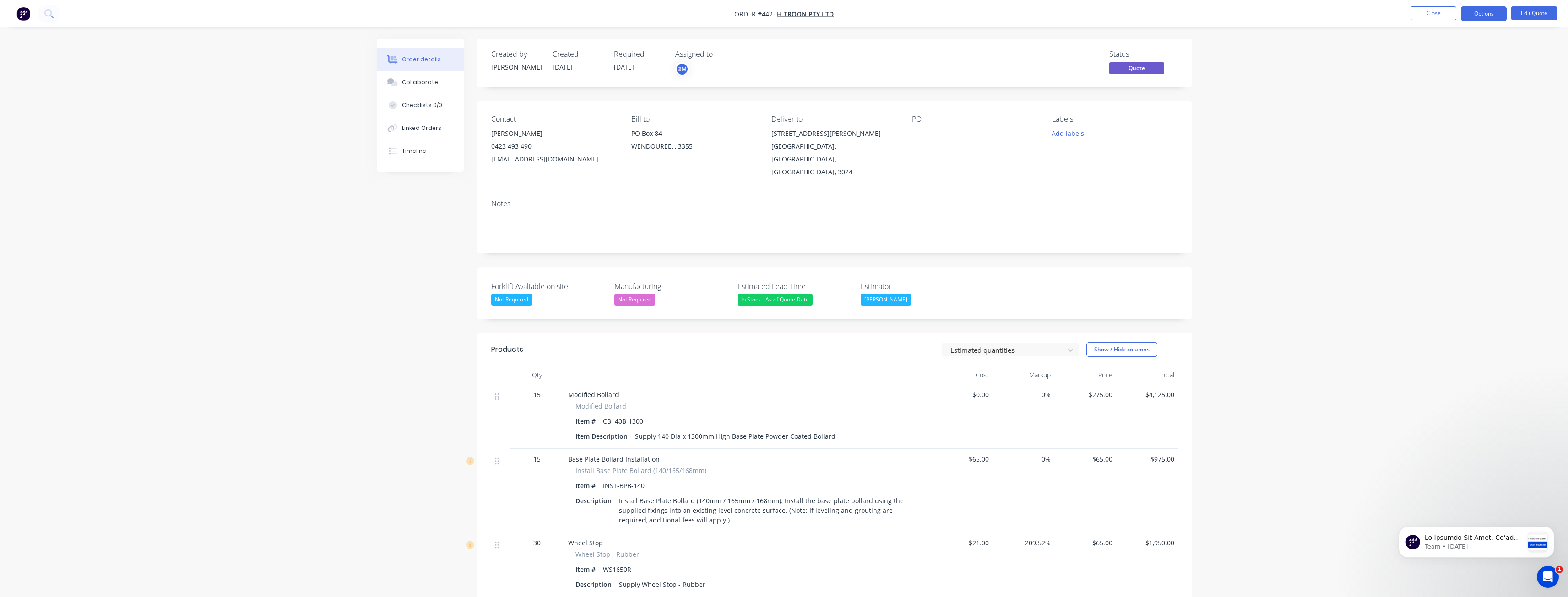
click at [1476, 15] on button "Options" at bounding box center [1484, 14] width 46 height 15
click at [1428, 51] on div "Quote" at bounding box center [1457, 55] width 84 height 13
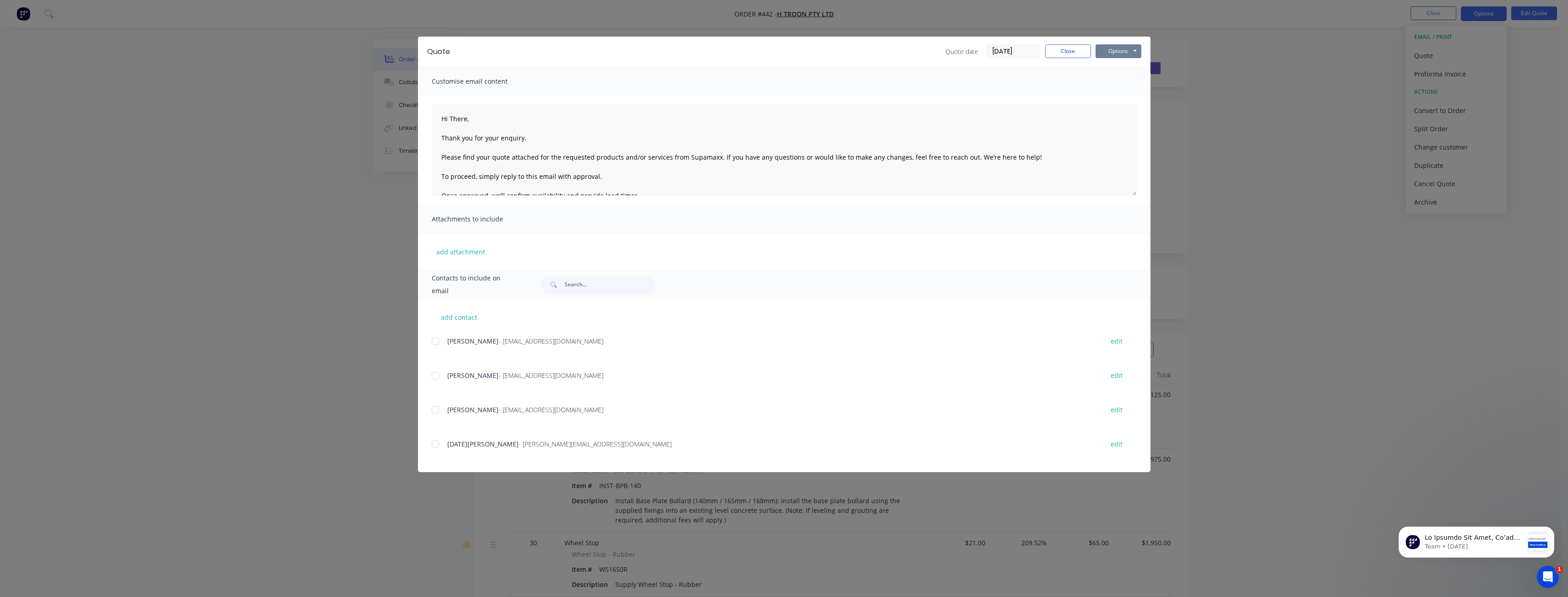
click at [1122, 52] on button "Options" at bounding box center [1118, 51] width 46 height 14
click at [1124, 70] on button "Preview" at bounding box center [1124, 67] width 58 height 15
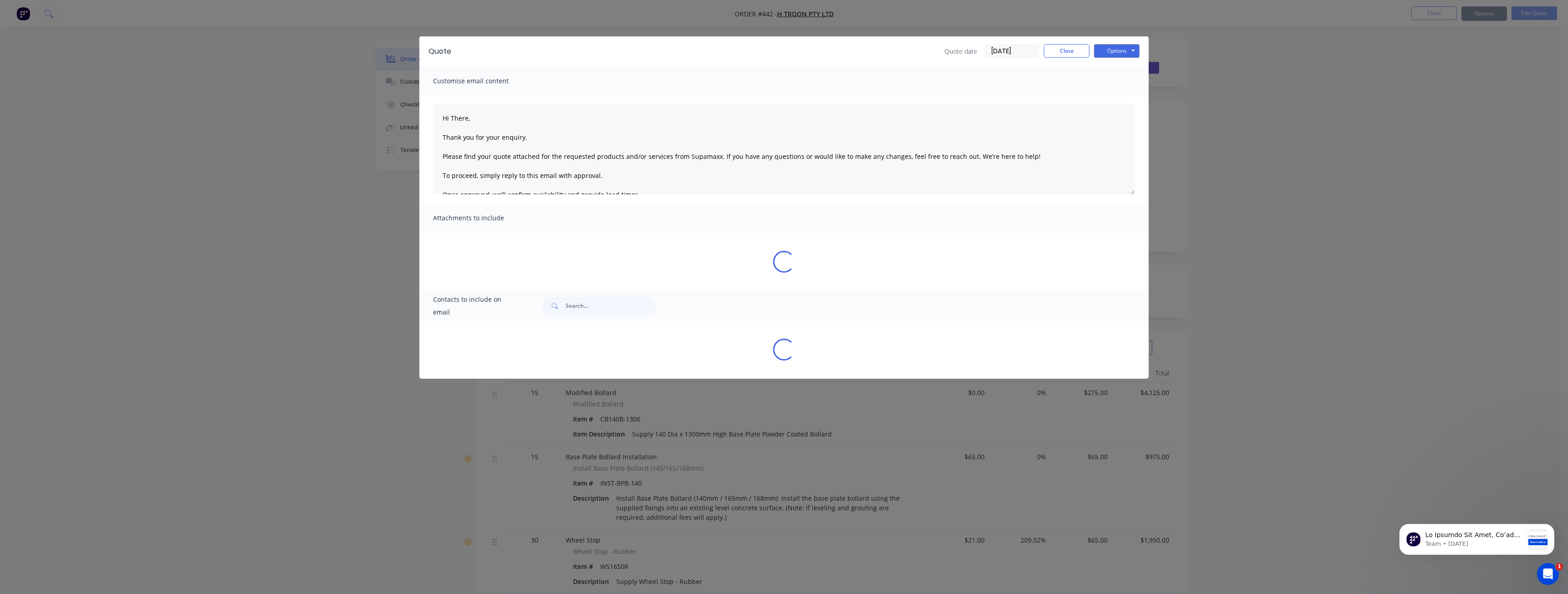
type textarea "Hi There, Thank you for your enquiry. Please find your quote attached for the r…"
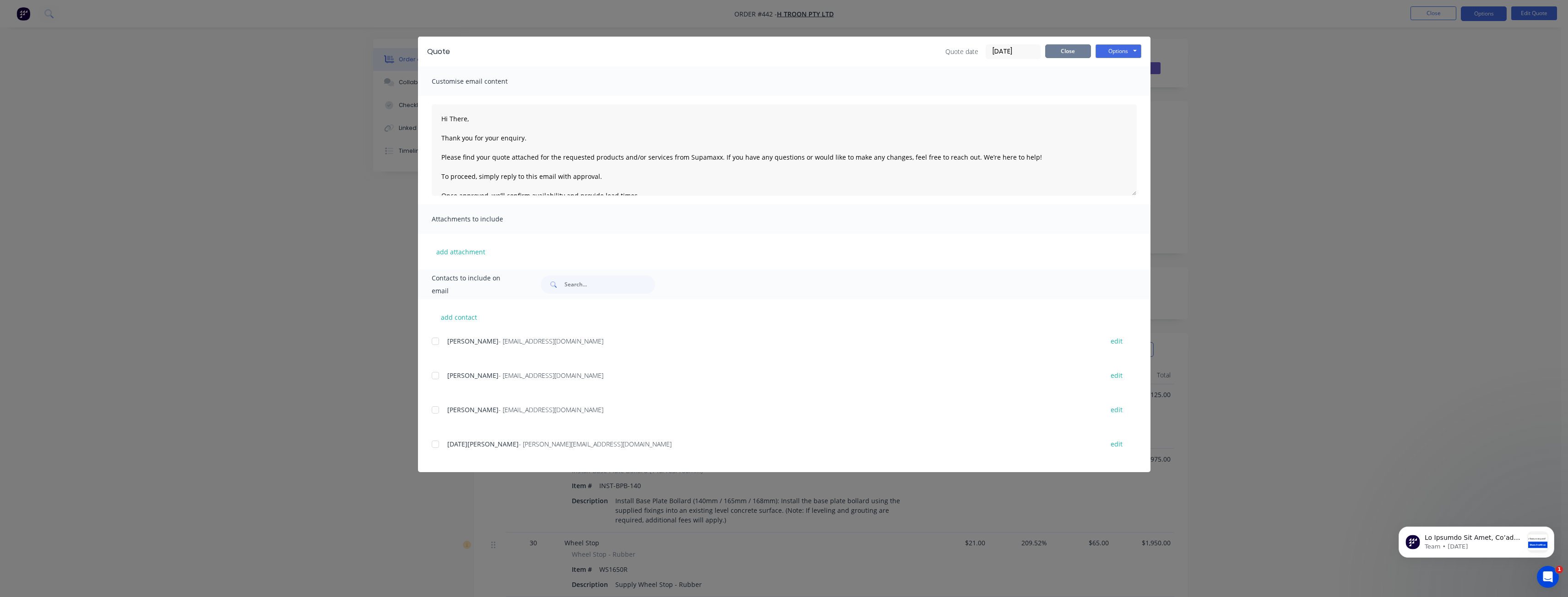
click at [1067, 50] on button "Close" at bounding box center [1068, 51] width 46 height 14
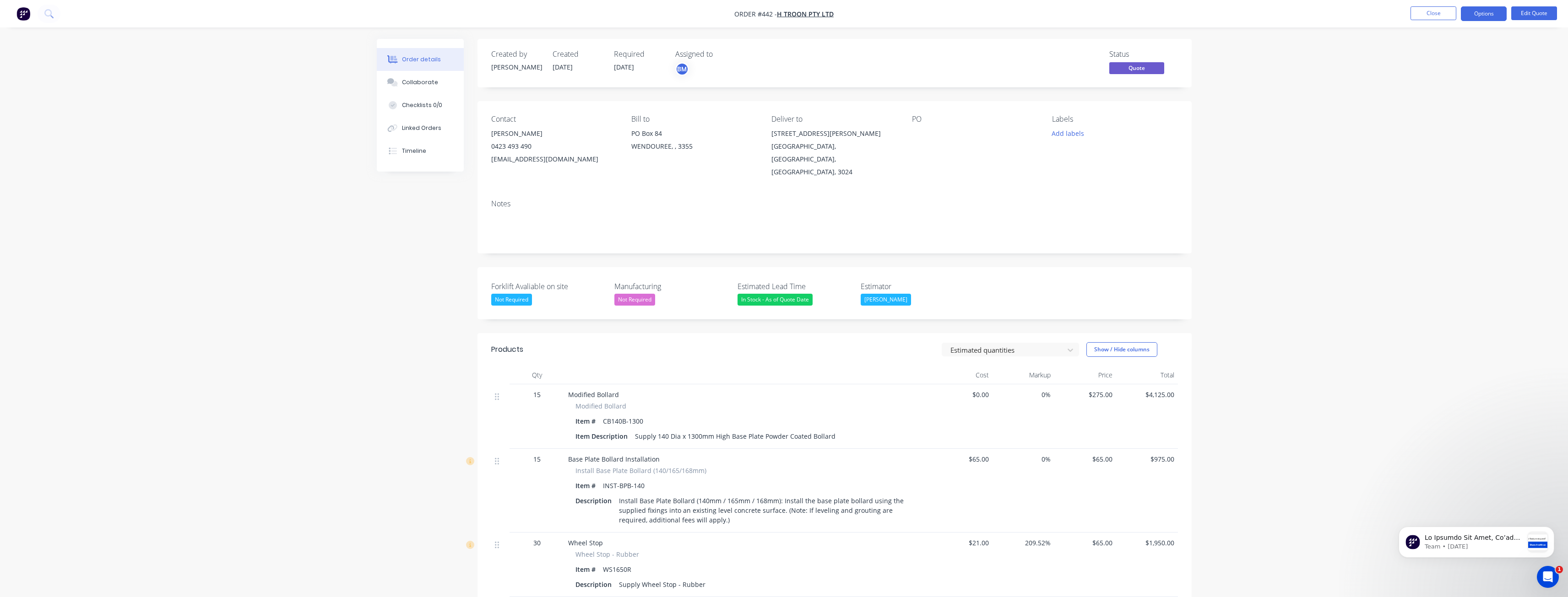
click at [210, 213] on div "Order details Collaborate Checklists 0/0 Linked Orders Timeline Order details C…" at bounding box center [784, 494] width 1568 height 988
click at [22, 13] on img "button" at bounding box center [23, 13] width 14 height 14
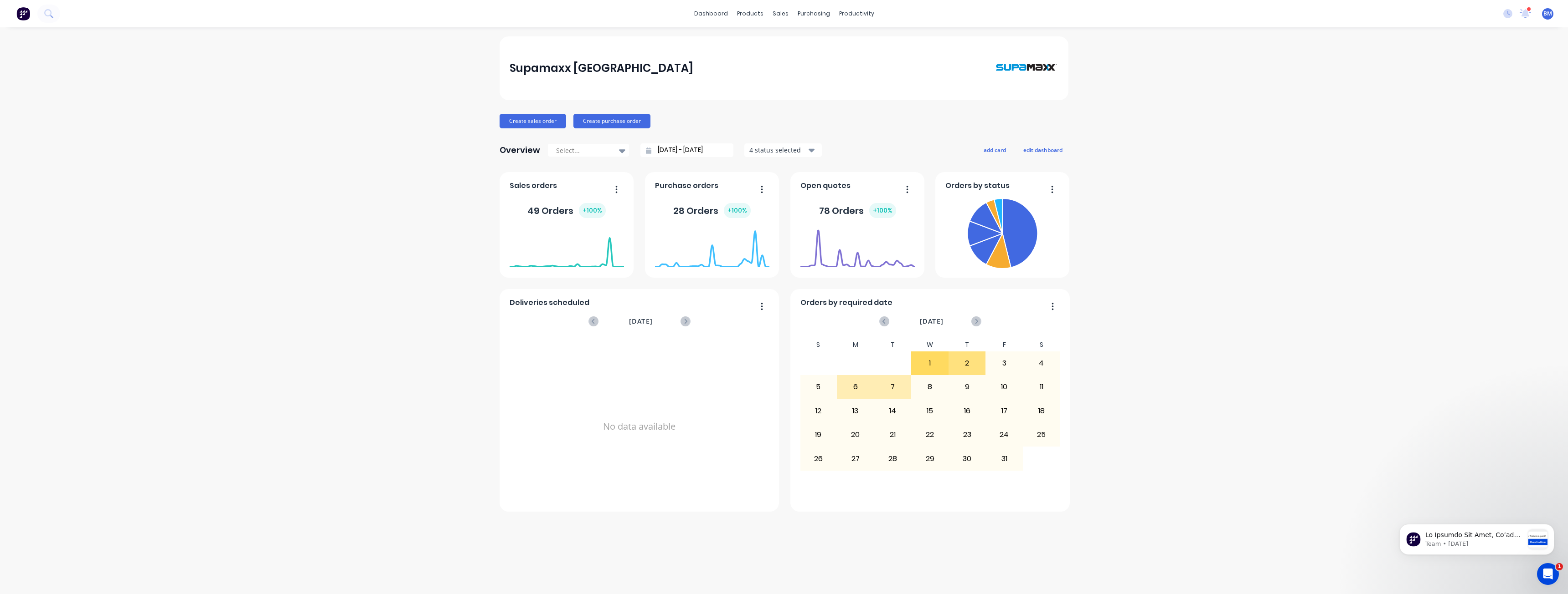
click at [310, 128] on div "Supamaxx [GEOGRAPHIC_DATA] Create sales order Create purchase order Overview Se…" at bounding box center [784, 311] width 1568 height 549
